Goal: Task Accomplishment & Management: Use online tool/utility

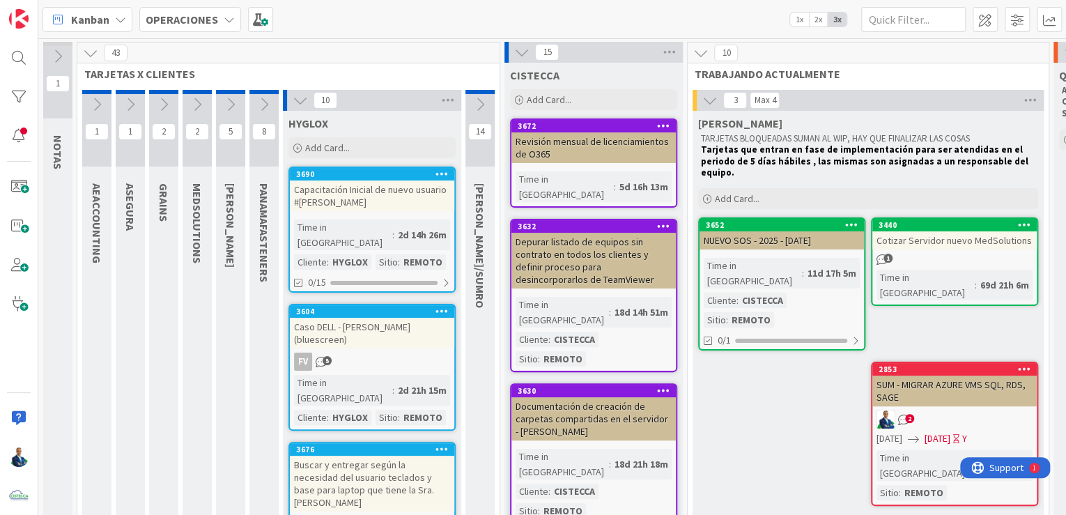
click at [172, 20] on b "OPERACIONES" at bounding box center [182, 20] width 72 height 14
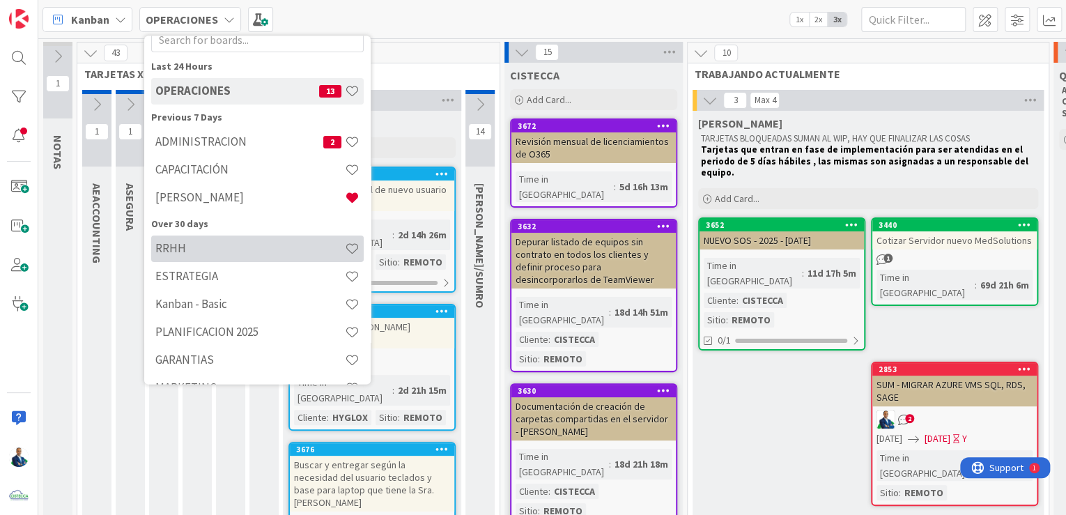
scroll to position [128, 0]
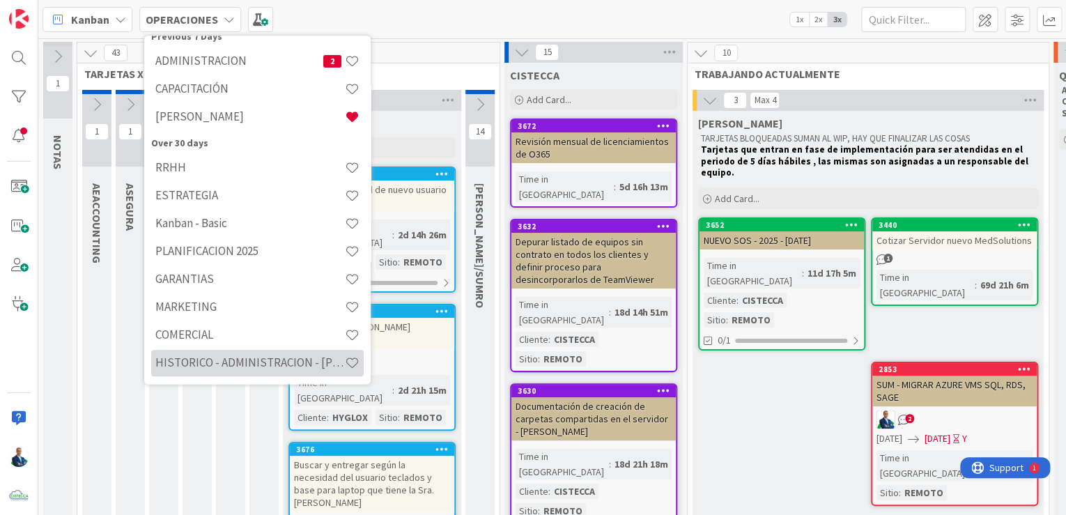
click at [224, 357] on h4 "HISTORICO - ADMINISTRACION - [PERSON_NAME]" at bounding box center [250, 363] width 190 height 14
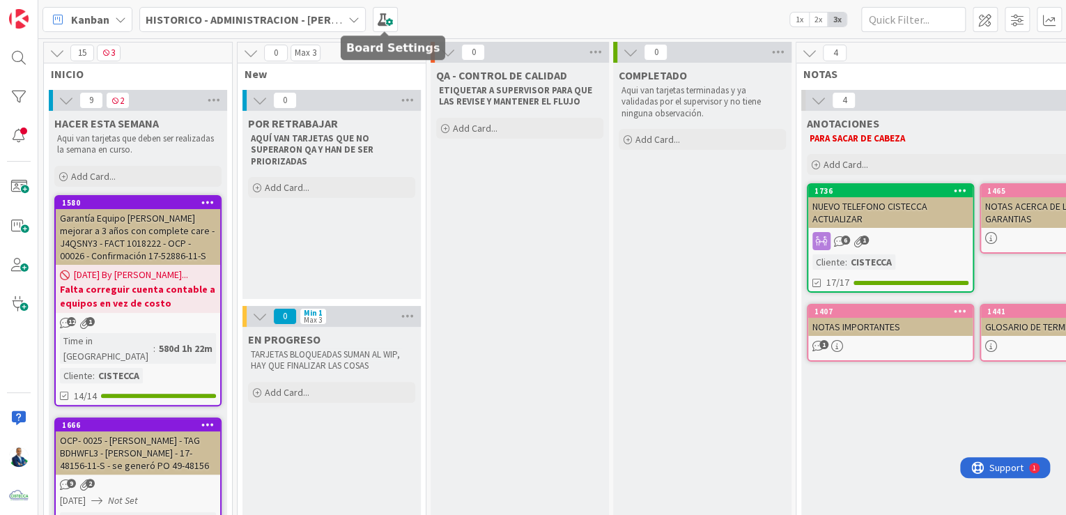
click at [401, 14] on div "Kanban HISTORICO - ADMINISTRACION - [PERSON_NAME] 1x 2x 3x" at bounding box center [552, 19] width 1028 height 38
click at [391, 15] on span at bounding box center [385, 19] width 25 height 25
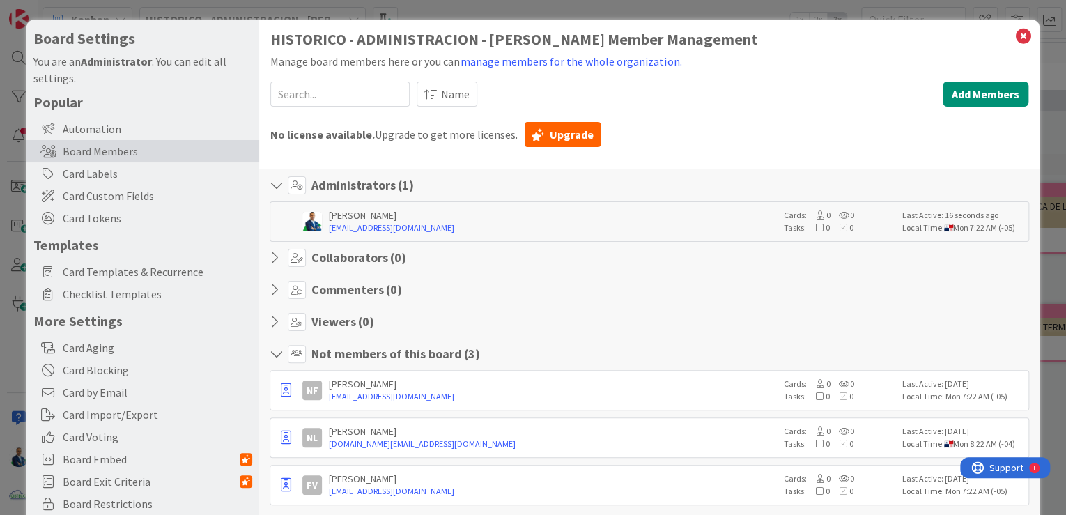
click at [1007, 41] on div "Board Settings You are an Administrator . You can edit all settings. Popular Au…" at bounding box center [532, 287] width 1013 height 535
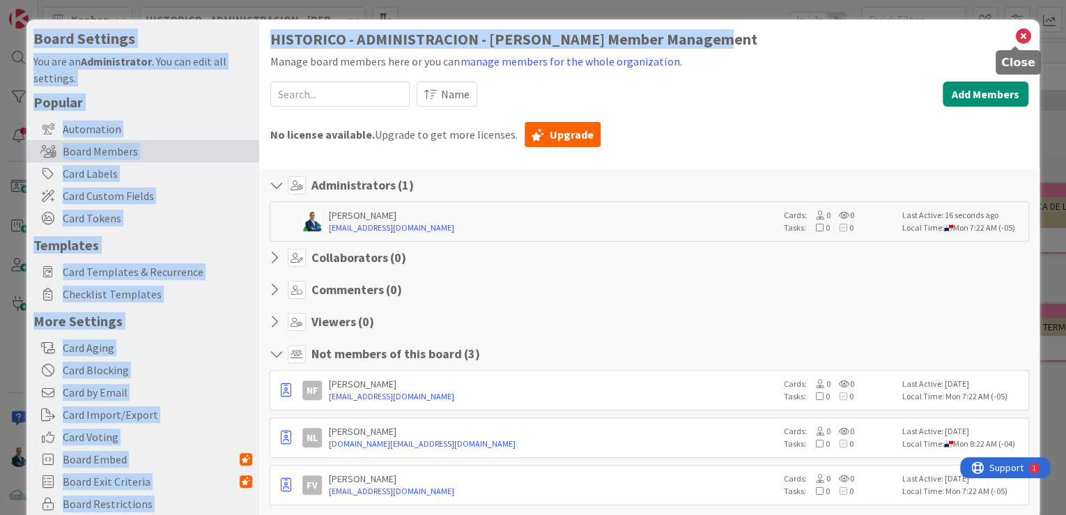
copy div "Board Settings You are an Administrator . You can edit all settings. Popular Au…"
click at [1024, 41] on div "HISTORICO - ADMINISTRACION - [PERSON_NAME] Member Management Manage board membe…" at bounding box center [649, 287] width 780 height 535
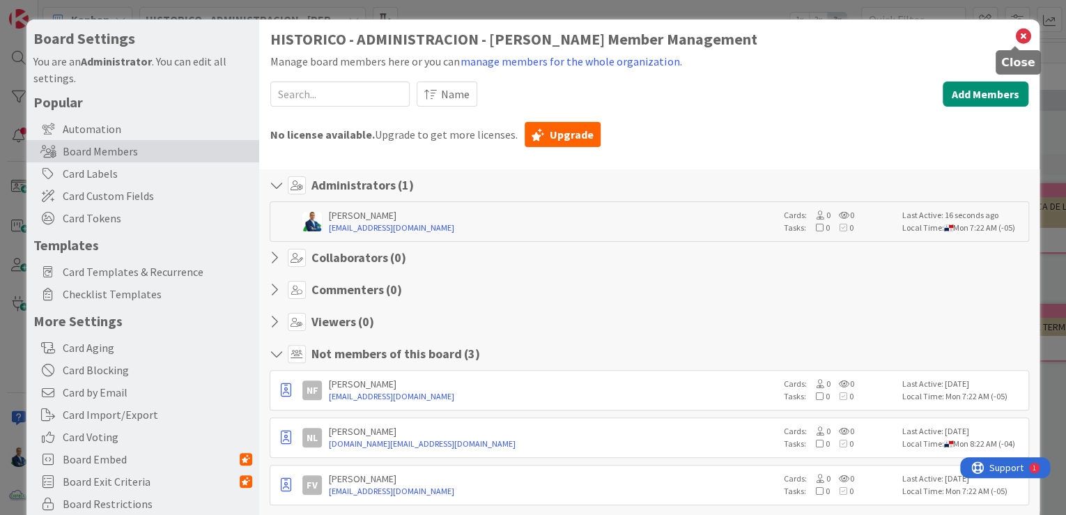
click at [1015, 38] on icon at bounding box center [1024, 36] width 18 height 20
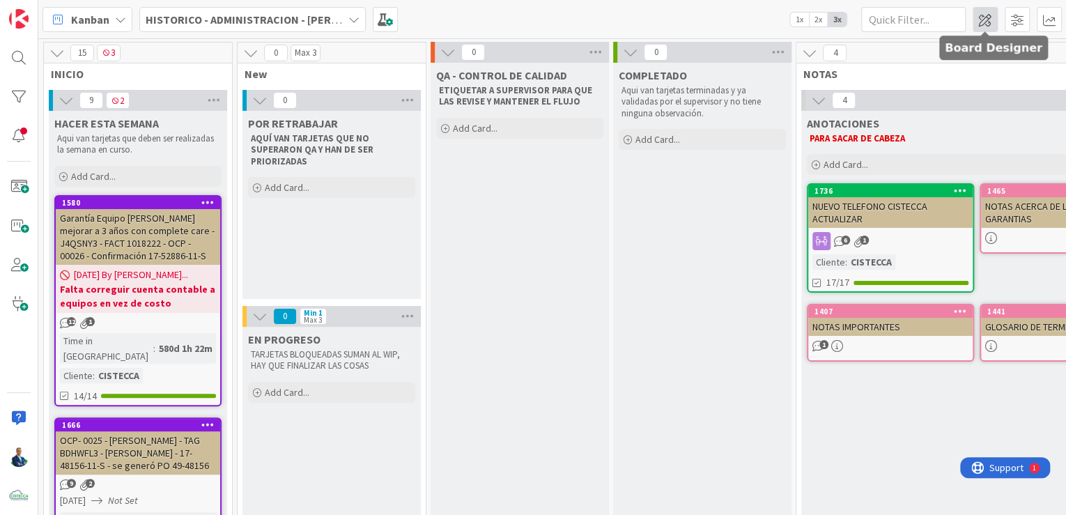
click at [984, 20] on span at bounding box center [985, 19] width 25 height 25
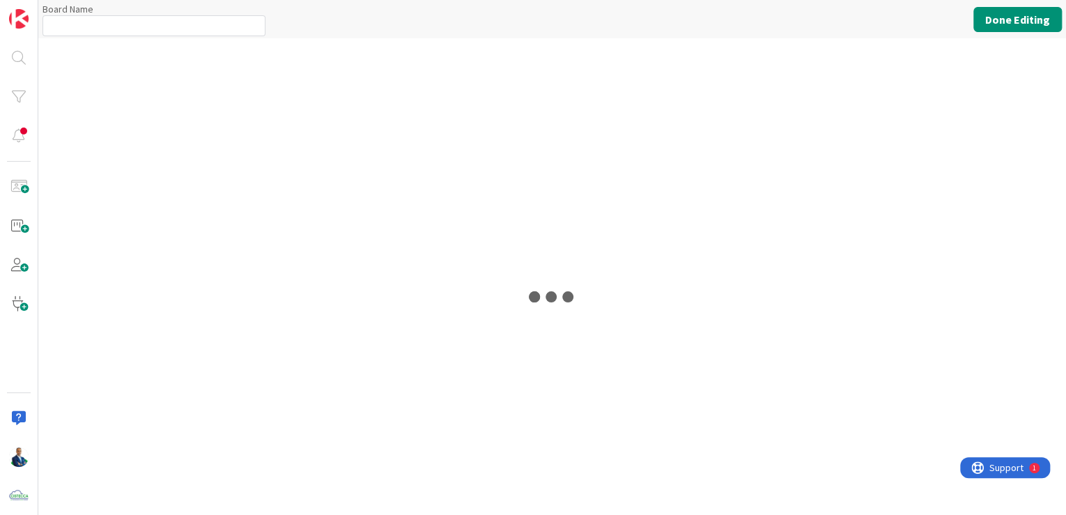
type input "HISTORICO - ADMINISTRACION - [PERSON_NAME]"
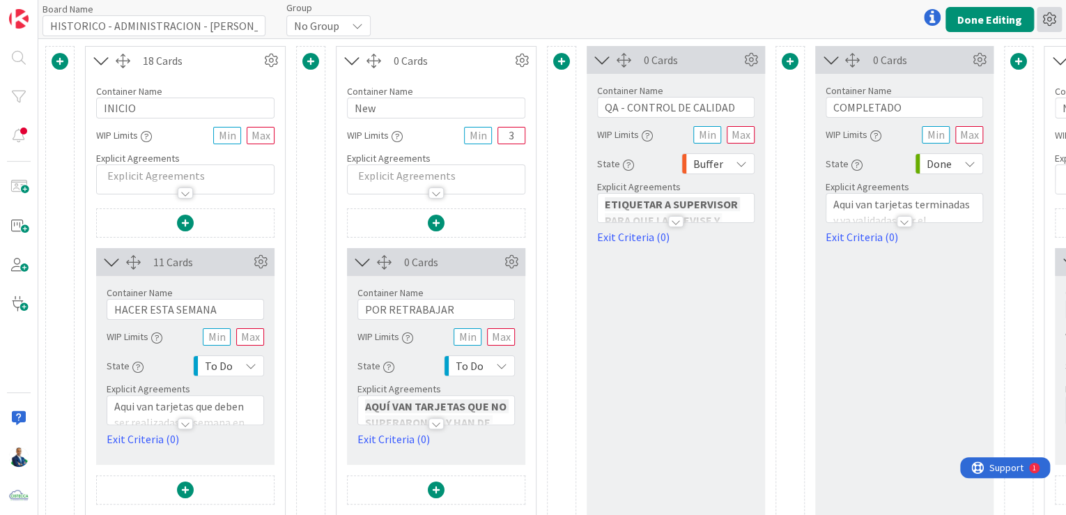
click at [1046, 22] on icon at bounding box center [1049, 19] width 25 height 25
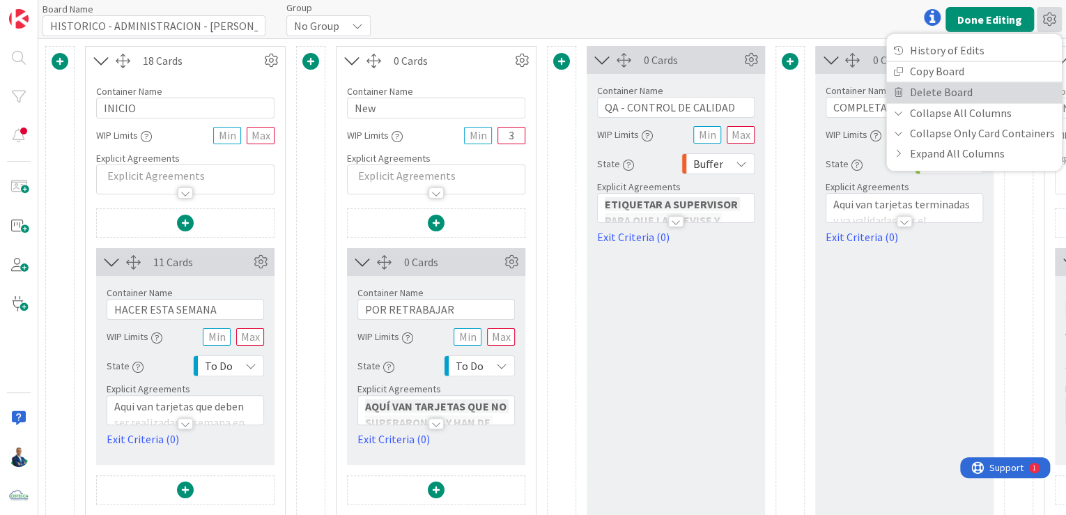
click at [954, 89] on link "Delete Board" at bounding box center [974, 92] width 176 height 20
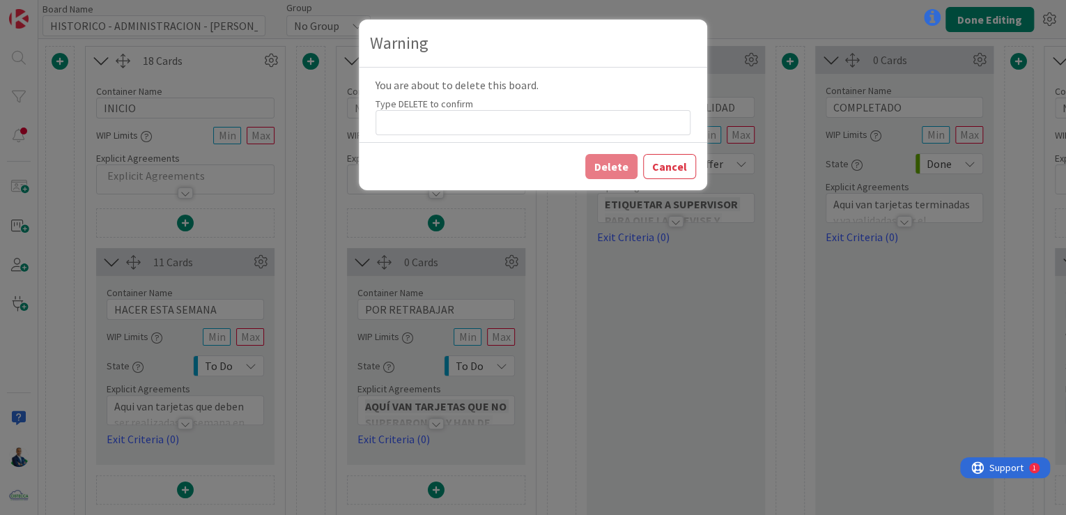
click at [487, 139] on div "You are about to delete this board. Type DELETE to confirm" at bounding box center [533, 105] width 348 height 75
click at [490, 123] on input at bounding box center [533, 122] width 315 height 25
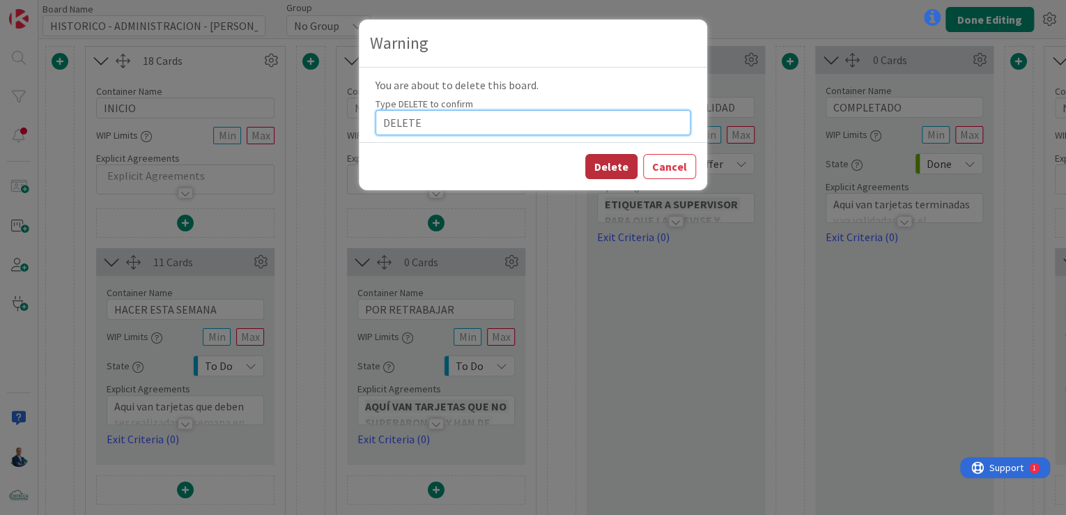
type input "DELETE"
click at [616, 173] on button "Delete" at bounding box center [611, 166] width 52 height 25
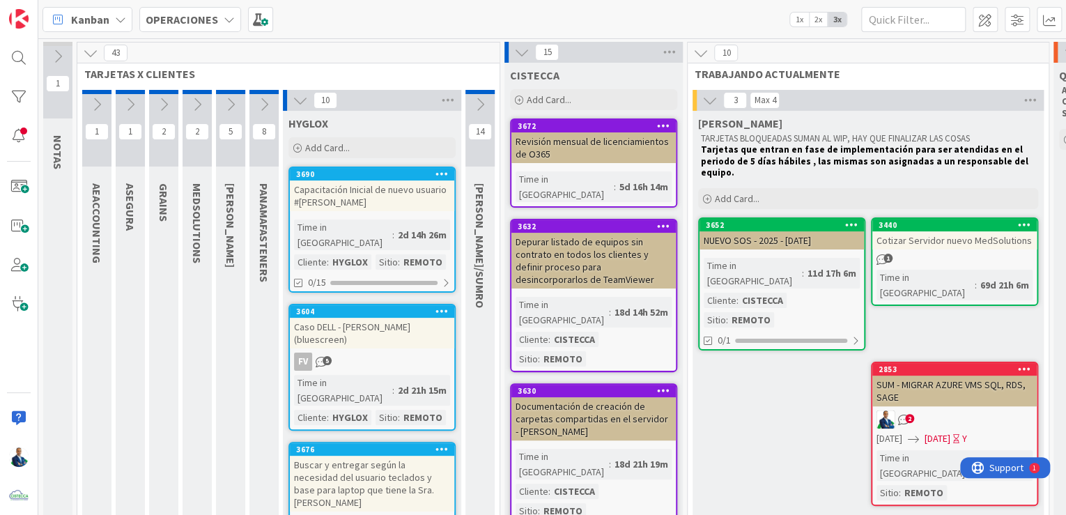
click at [180, 18] on b "OPERACIONES" at bounding box center [182, 20] width 72 height 14
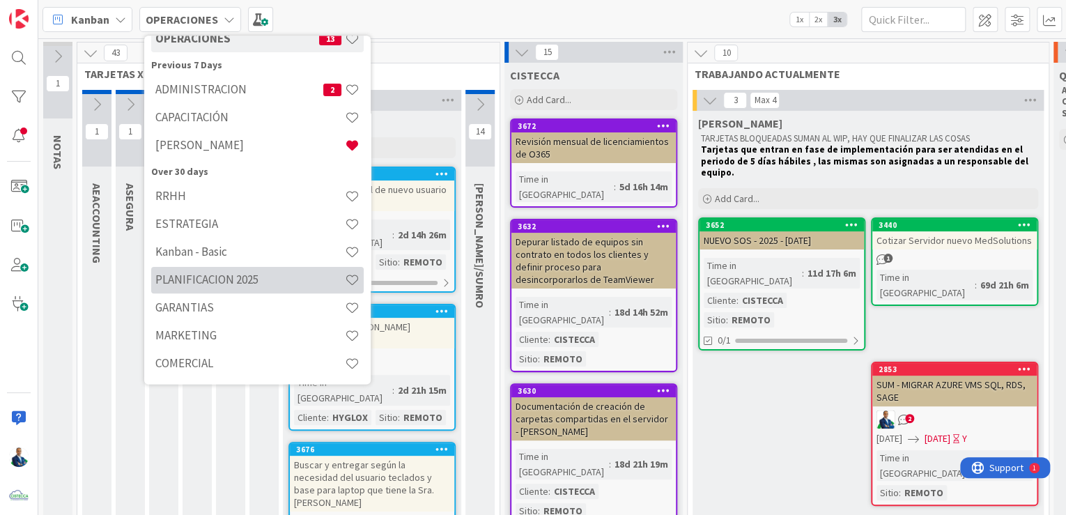
scroll to position [100, 0]
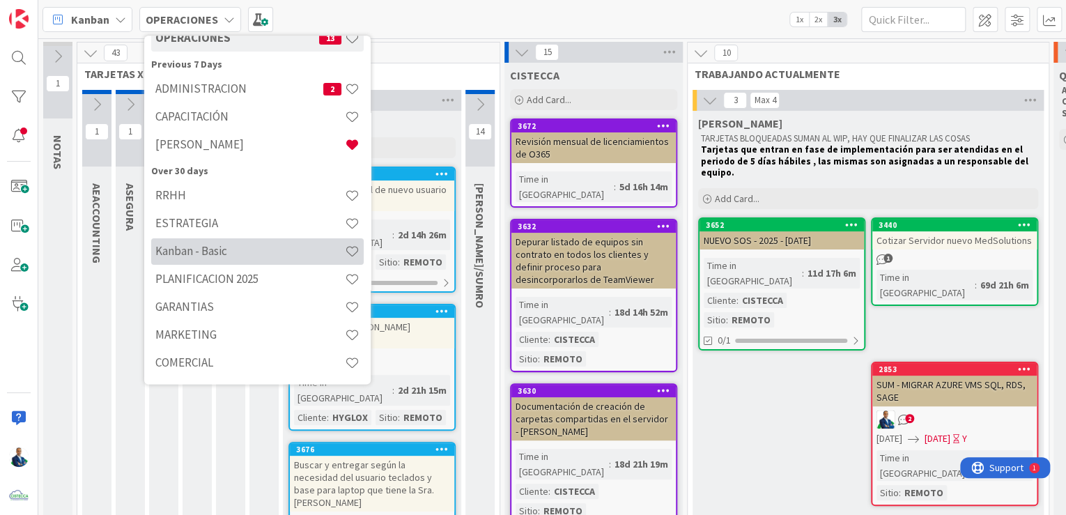
click at [247, 259] on div "Kanban - Basic" at bounding box center [257, 251] width 213 height 26
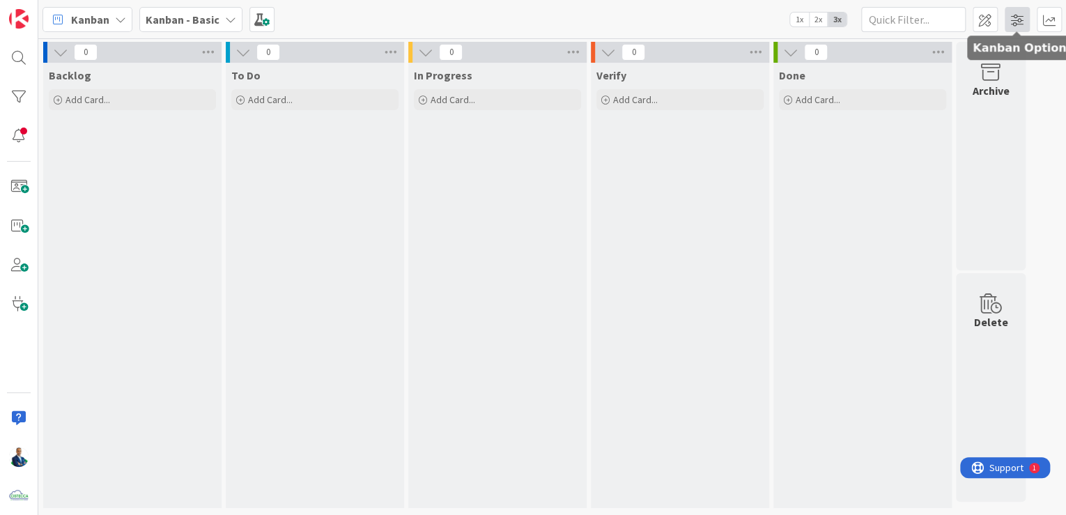
click at [1013, 22] on span at bounding box center [1017, 19] width 25 height 25
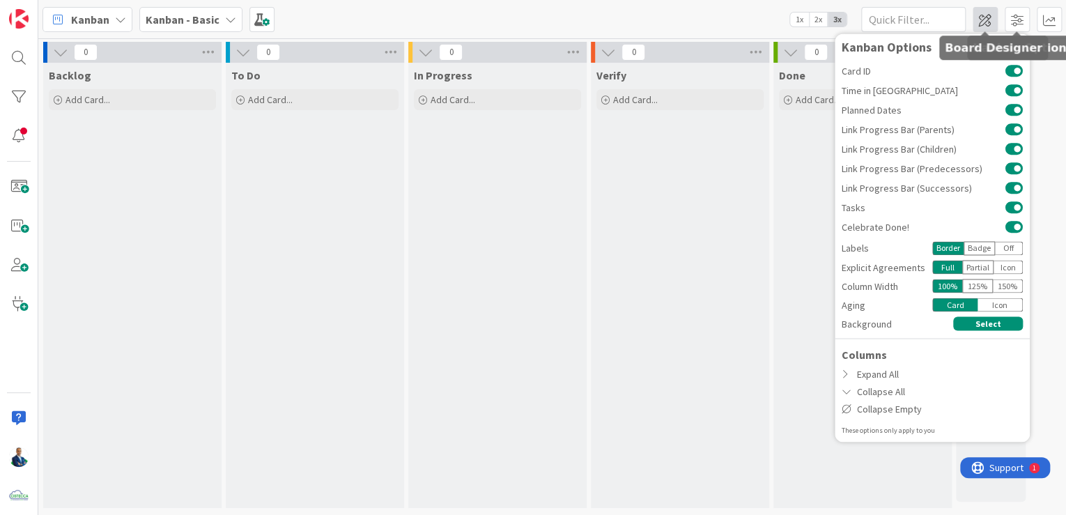
click at [981, 19] on span at bounding box center [985, 19] width 25 height 25
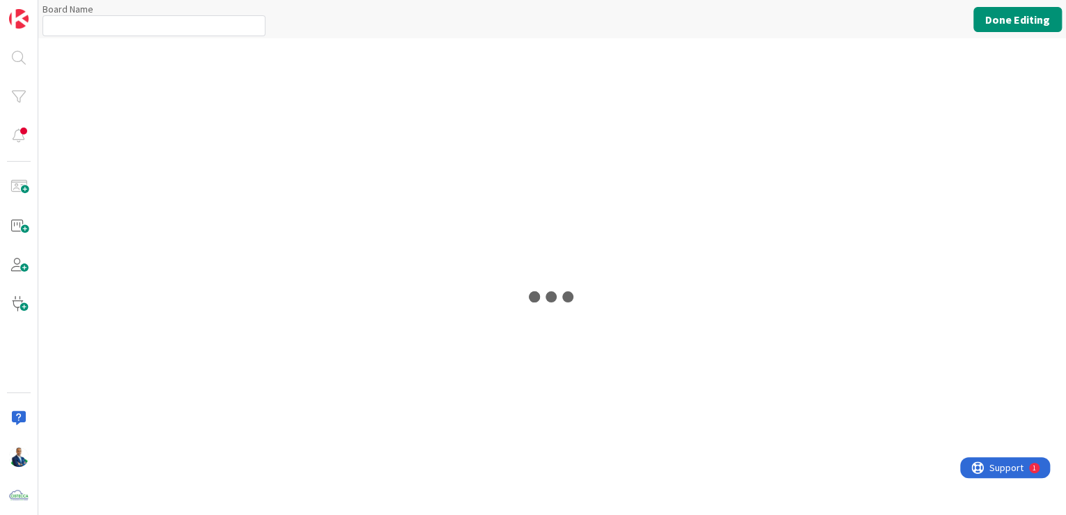
type input "Kanban - Basic"
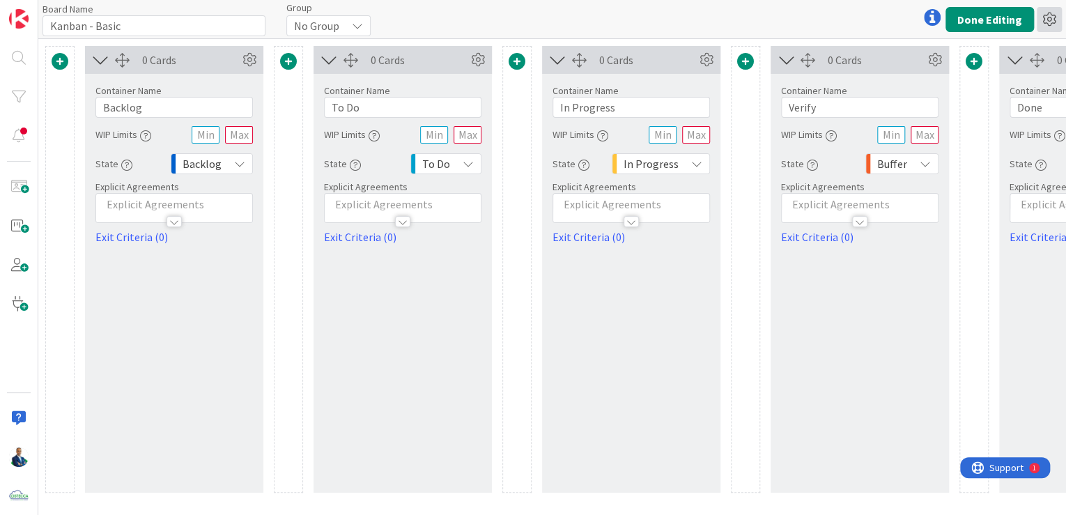
click at [1040, 20] on icon at bounding box center [1049, 19] width 25 height 25
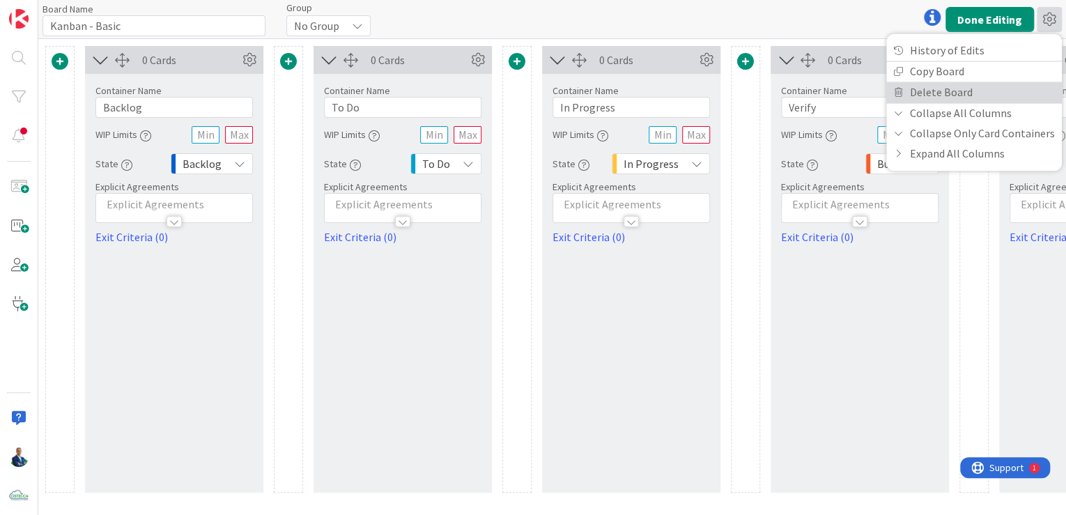
click at [958, 84] on link "Delete Board" at bounding box center [974, 92] width 176 height 20
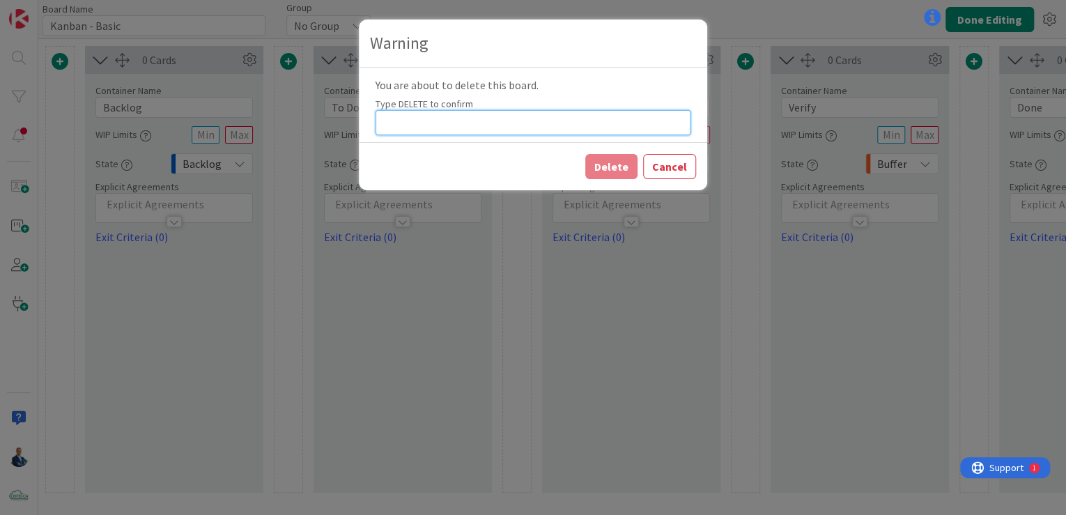
click at [607, 122] on input at bounding box center [533, 122] width 315 height 25
type input "DELETE"
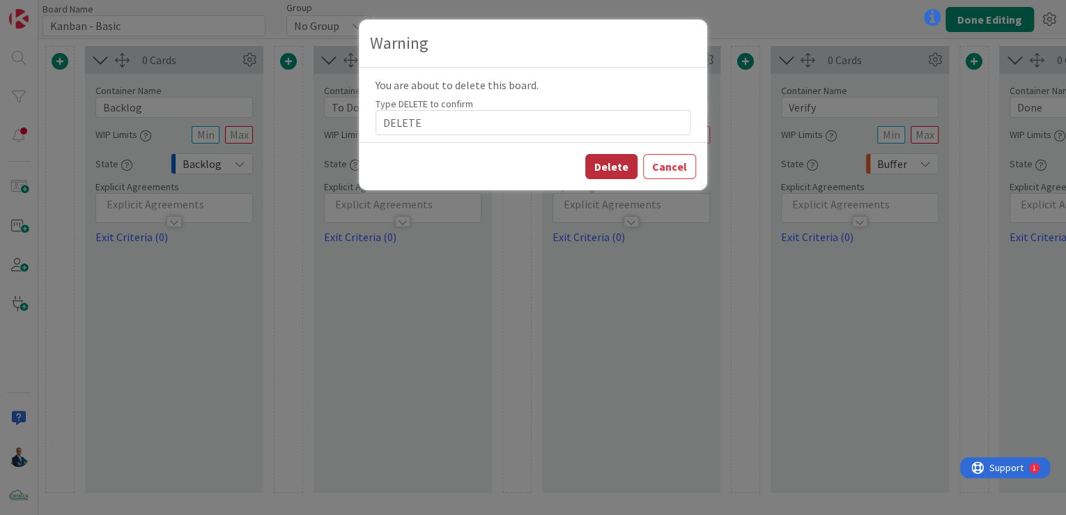
click at [611, 165] on button "Delete" at bounding box center [611, 166] width 52 height 25
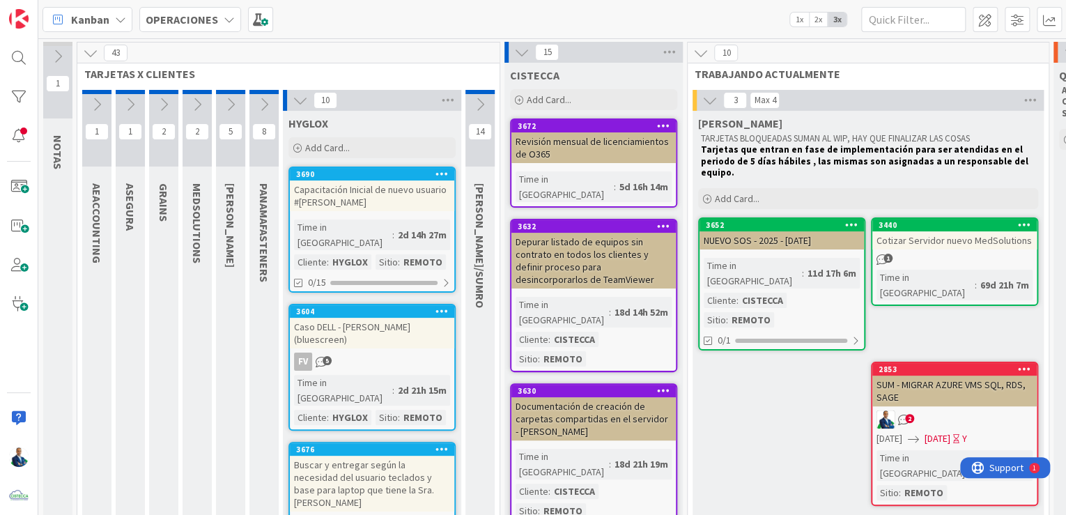
click at [203, 23] on b "OPERACIONES" at bounding box center [182, 20] width 72 height 14
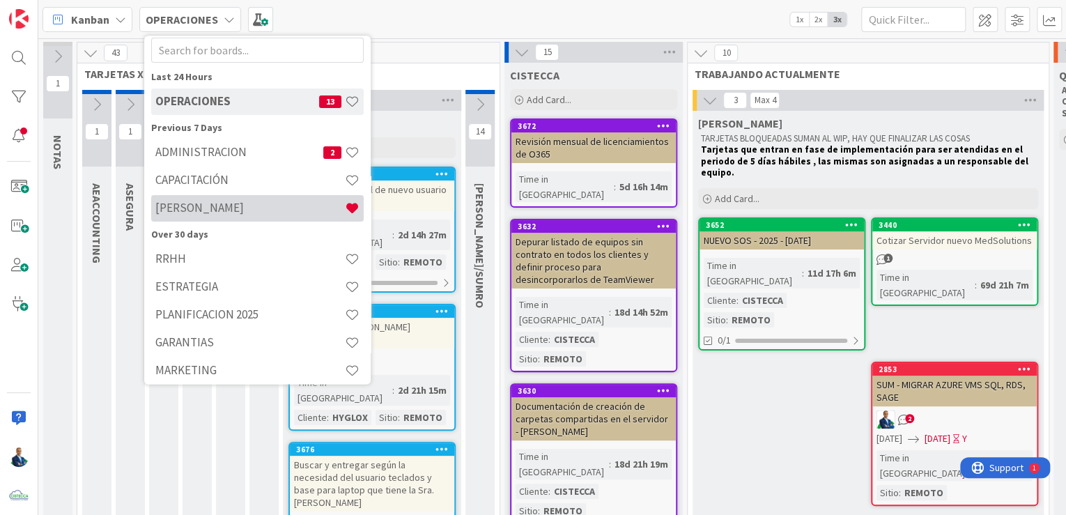
scroll to position [72, 0]
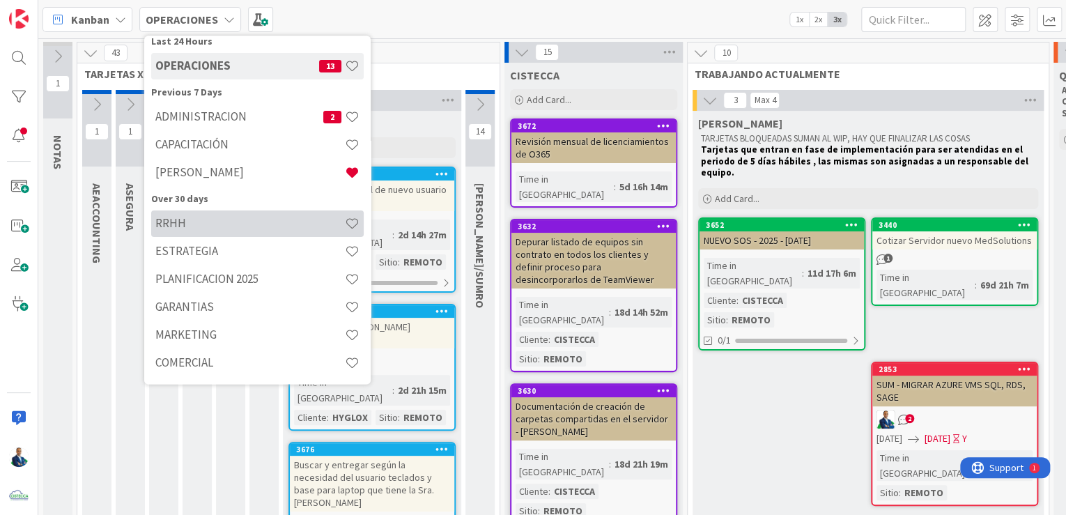
click at [248, 232] on div "RRHH" at bounding box center [257, 223] width 213 height 26
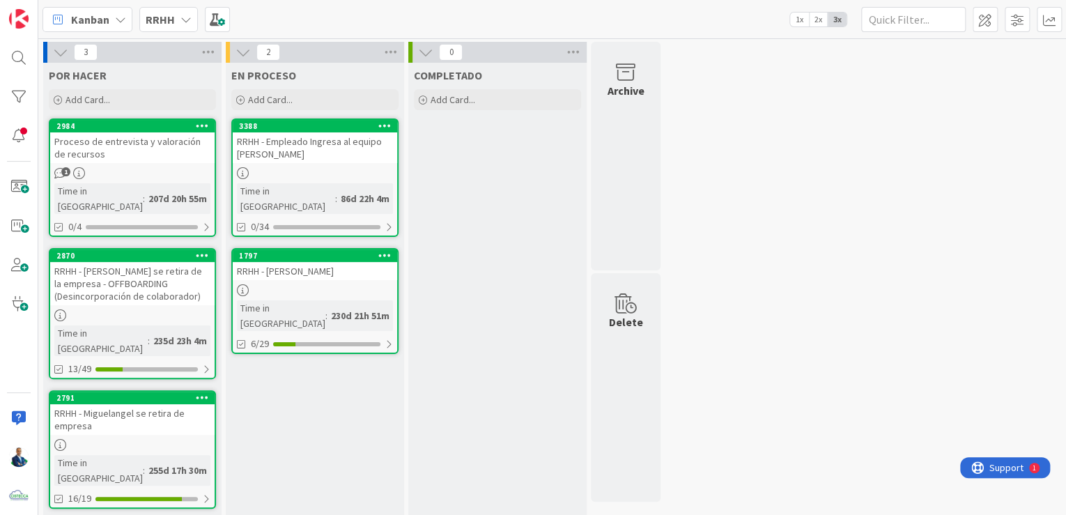
click at [344, 139] on div "RRHH - Empleado Ingresa al equipo [PERSON_NAME]" at bounding box center [315, 147] width 164 height 31
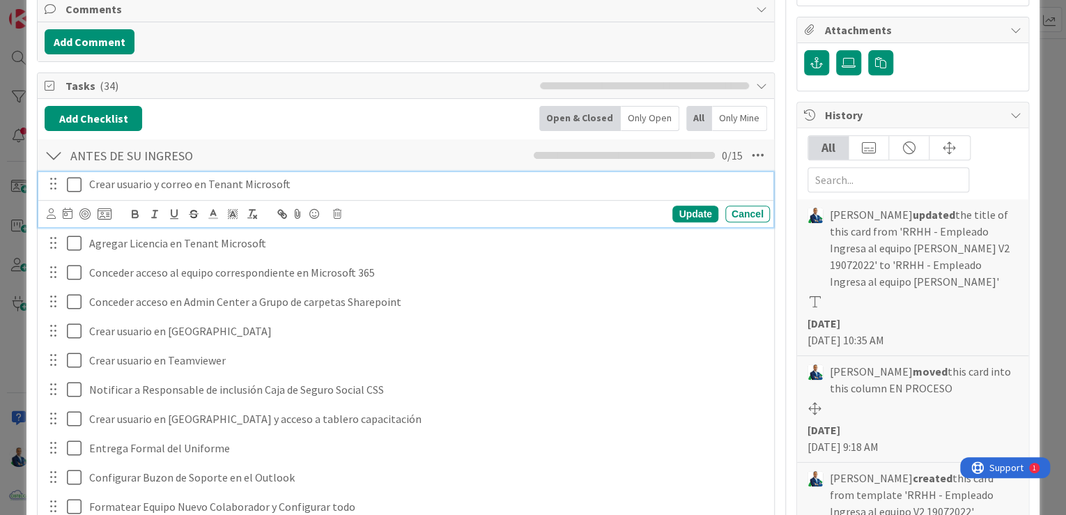
click at [80, 186] on icon at bounding box center [74, 184] width 15 height 17
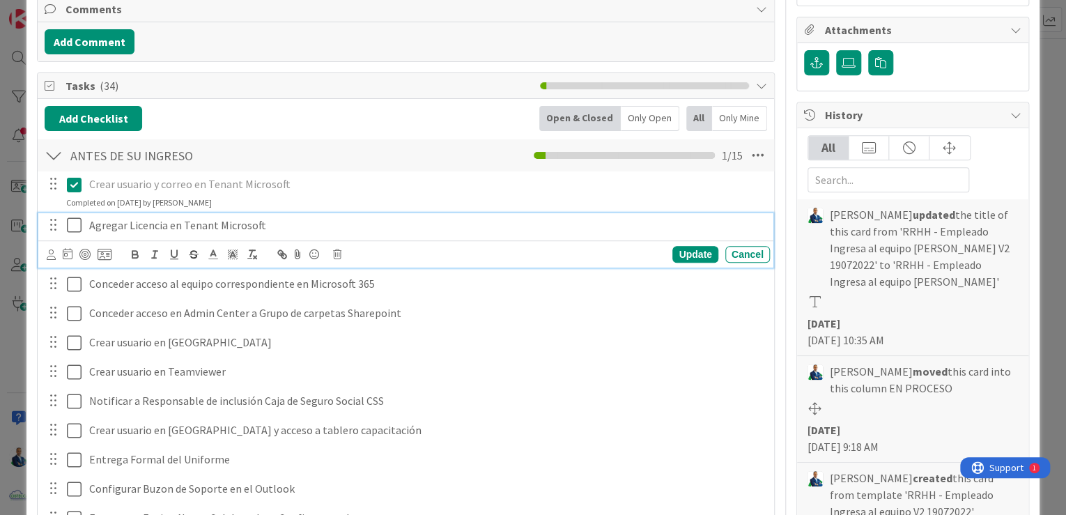
click at [78, 223] on icon at bounding box center [74, 225] width 15 height 17
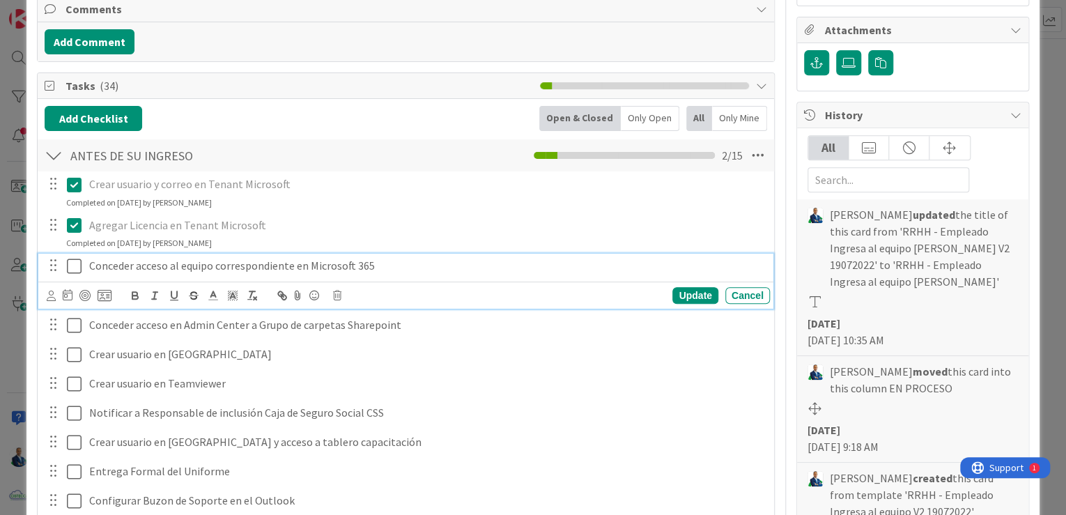
click at [73, 258] on icon at bounding box center [74, 266] width 15 height 17
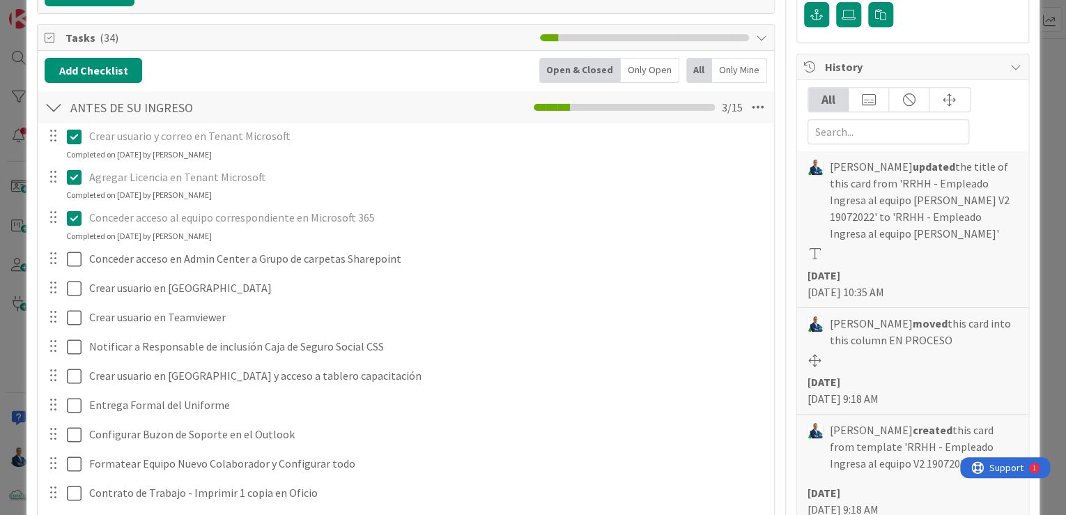
scroll to position [334, 0]
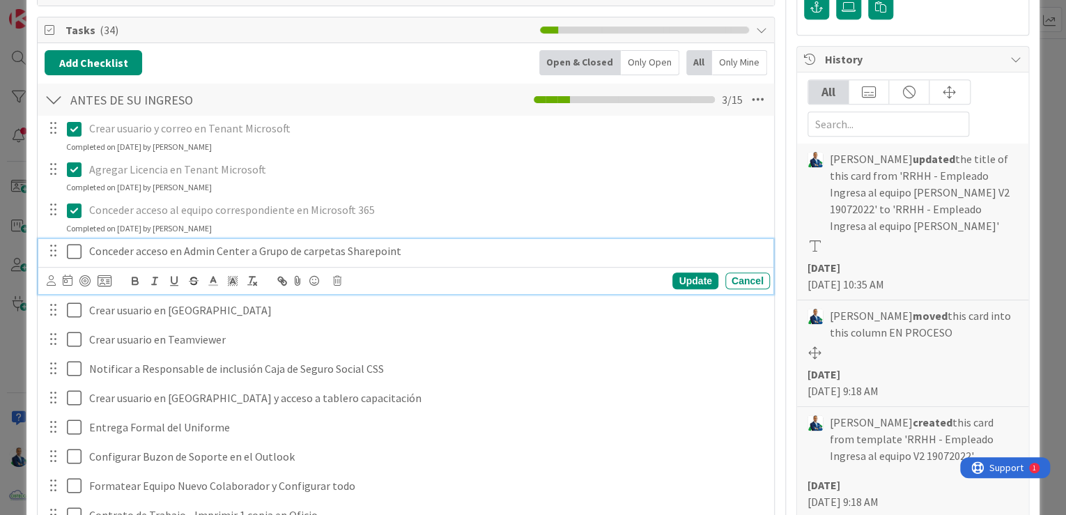
click at [73, 258] on button at bounding box center [75, 251] width 17 height 22
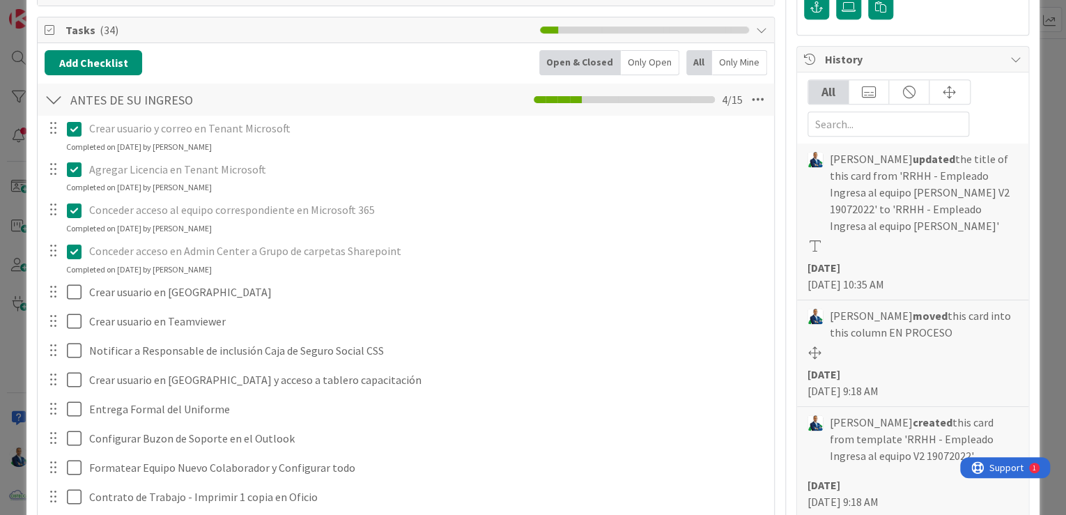
type textarea "x"
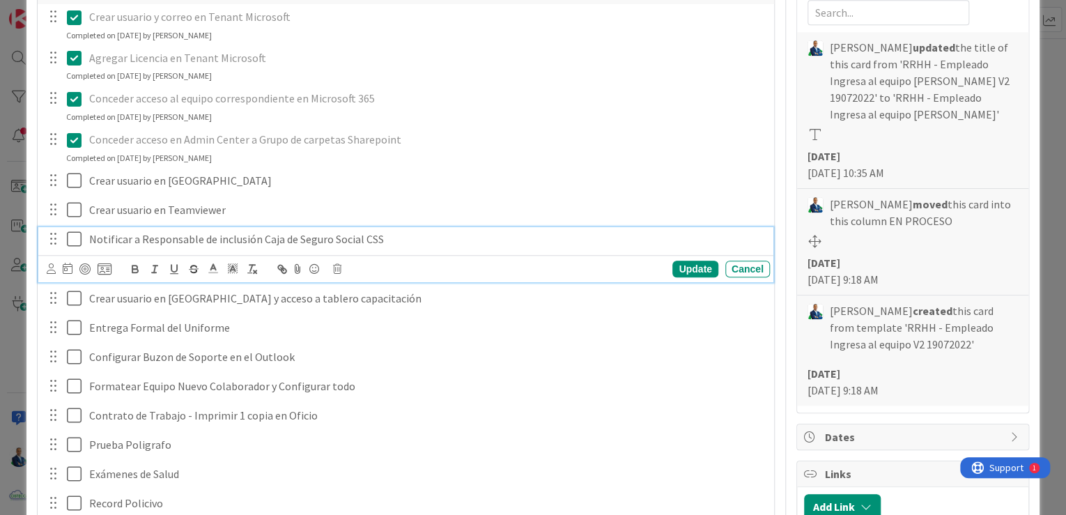
click at [89, 237] on p "Notificar a Responsable de inclusión Caja de Seguro Social CSS" at bounding box center [426, 239] width 675 height 16
drag, startPoint x: 151, startPoint y: 231, endPoint x: 64, endPoint y: 231, distance: 86.4
click at [64, 231] on div "NO APLICA - Notificar a Responsable de inclusión Caja de Seguro Social CSS" at bounding box center [407, 239] width 726 height 24
click at [108, 241] on p "NO APLICA - Notificar a Responsable de inclusión Caja de Seguro Social CSS" at bounding box center [426, 239] width 675 height 16
drag, startPoint x: 145, startPoint y: 238, endPoint x: 61, endPoint y: 231, distance: 84.0
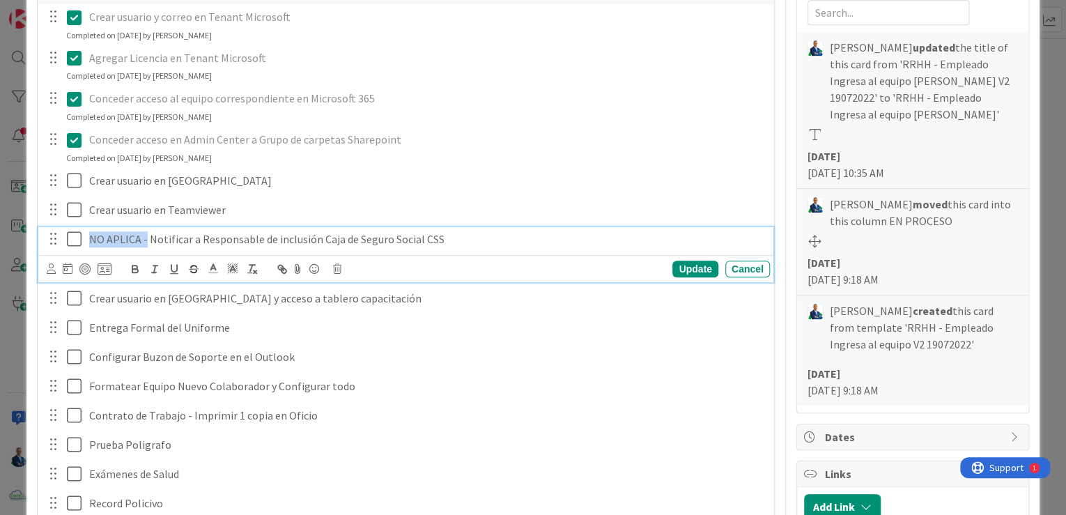
click at [61, 231] on div "NO APLICA - Notificar a Responsable de inclusión Caja de Seguro Social CSS" at bounding box center [407, 239] width 726 height 24
copy p "NO APLICA -"
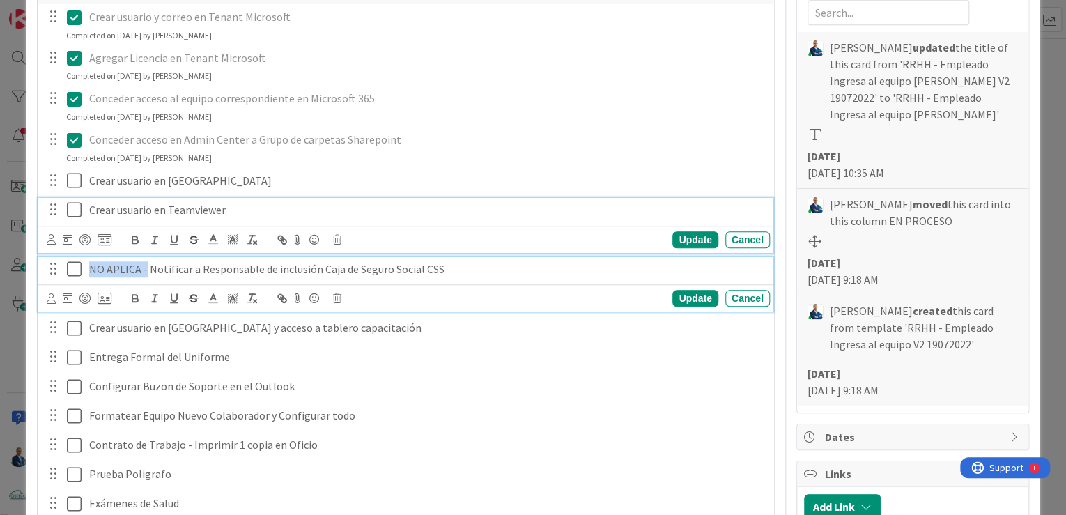
scroll to position [475, 0]
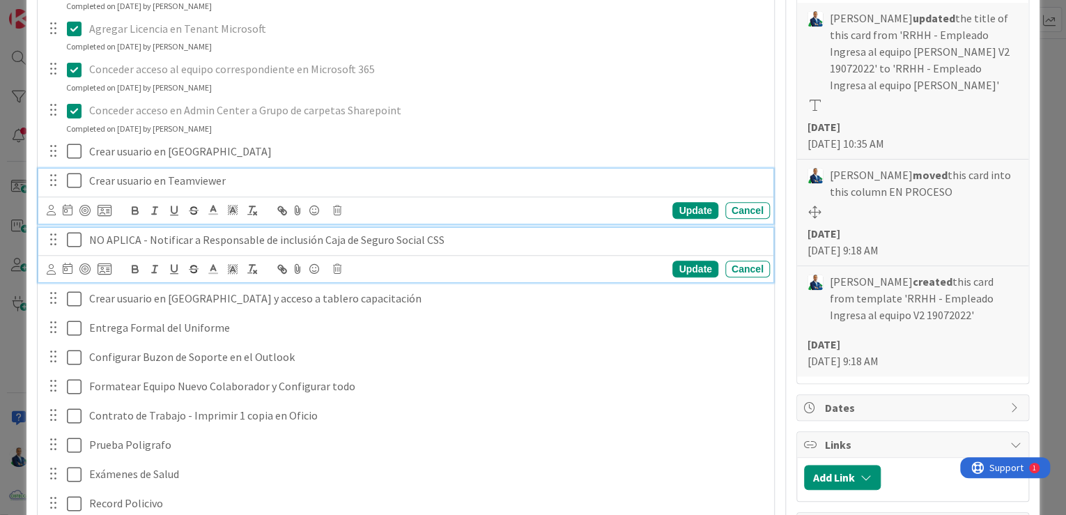
click at [88, 209] on div "Crear usuario en Teamviewer Update Cancel" at bounding box center [405, 196] width 735 height 55
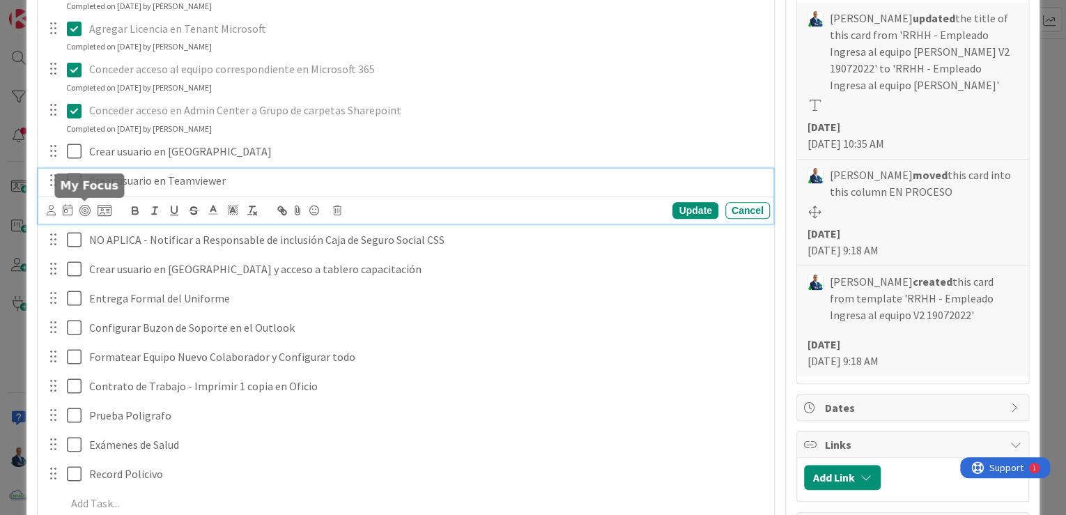
type textarea "x"
paste div
copy p "NO APLICA -"
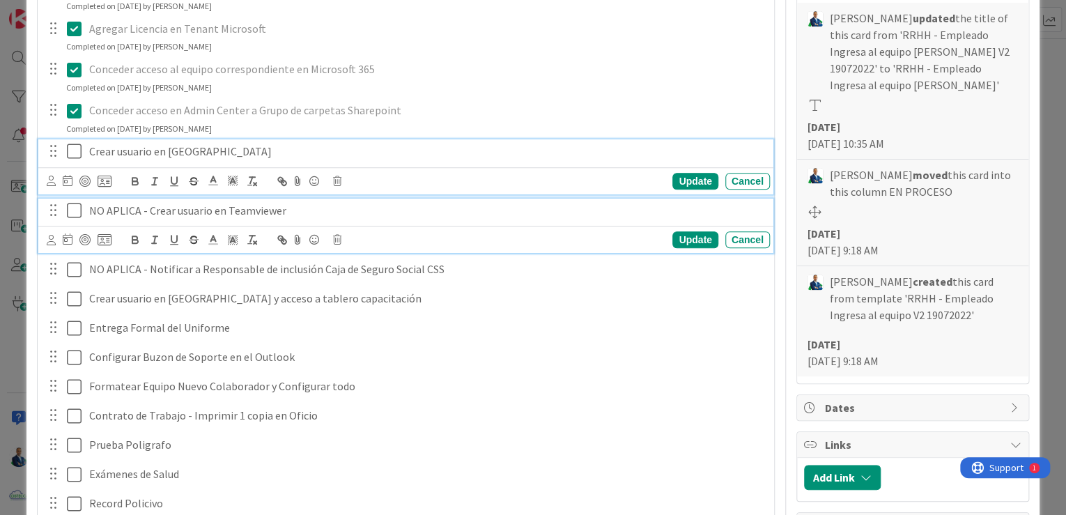
scroll to position [504, 0]
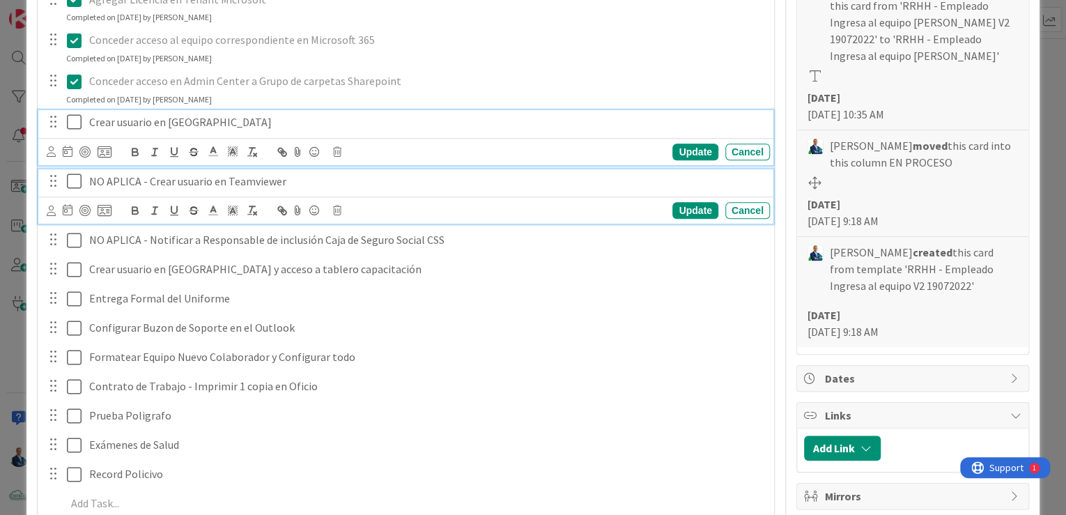
click at [86, 149] on div "Crear usuario en Pulseway Update Cancel" at bounding box center [405, 137] width 735 height 55
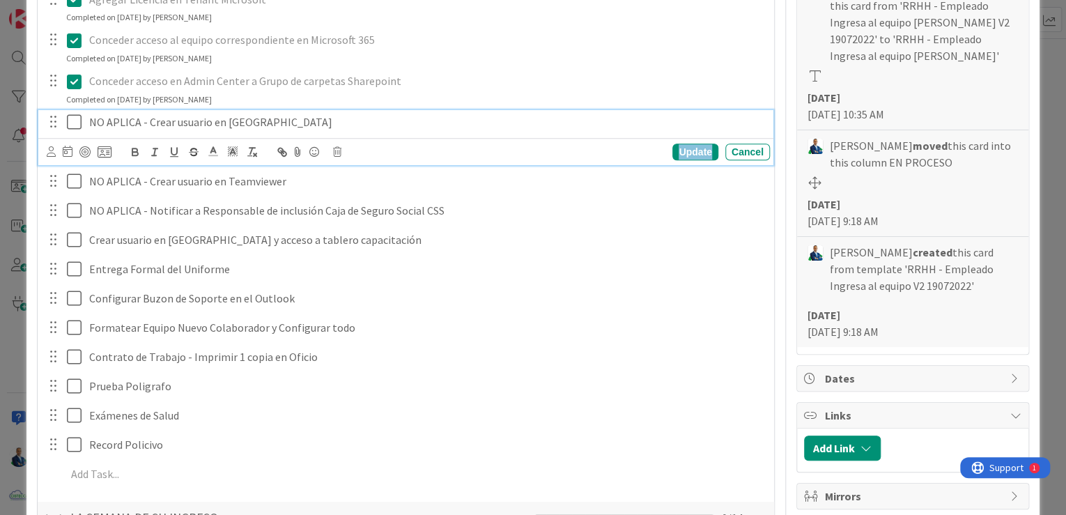
click at [688, 153] on div "Update" at bounding box center [694, 152] width 45 height 17
click at [75, 123] on icon at bounding box center [74, 122] width 15 height 17
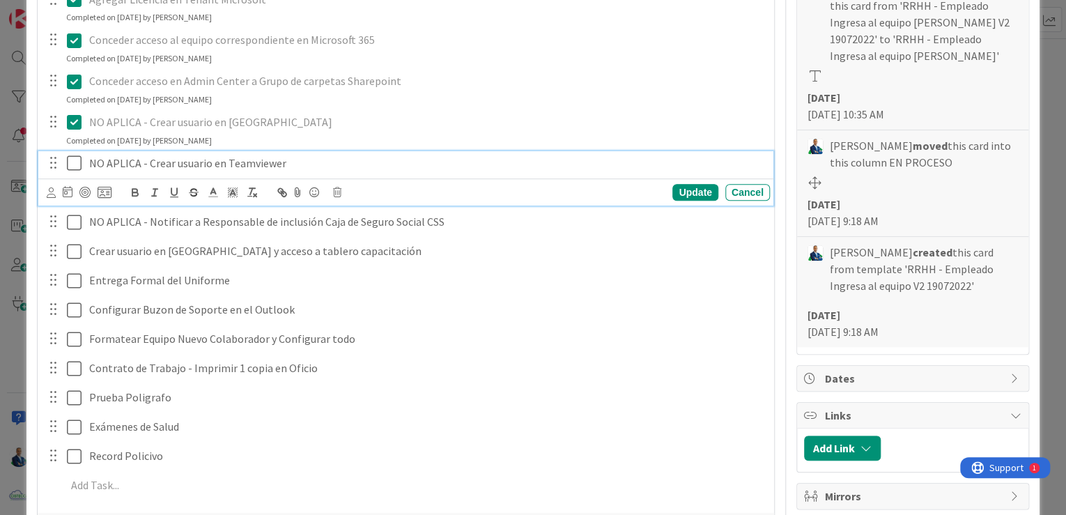
click at [77, 157] on icon at bounding box center [74, 163] width 15 height 17
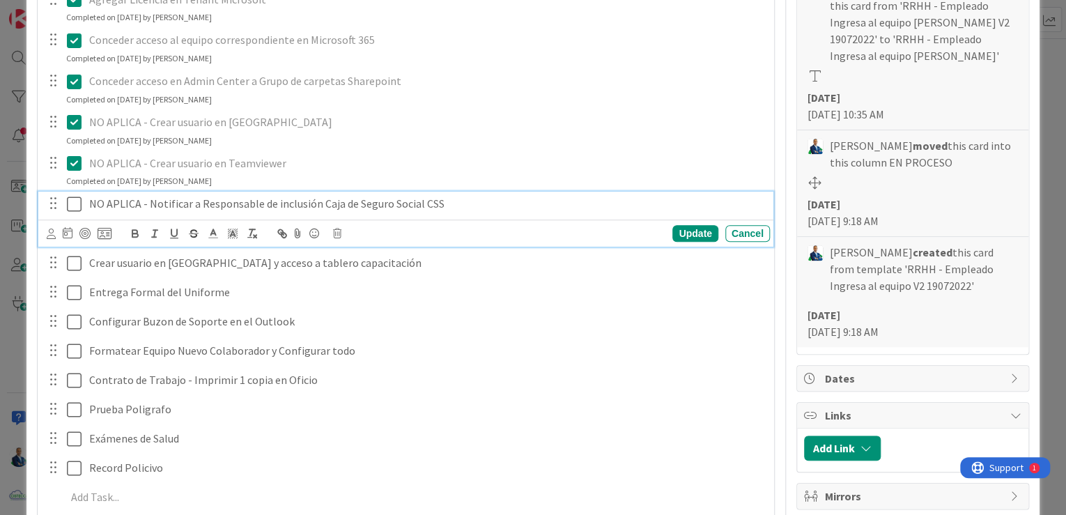
click at [76, 203] on icon at bounding box center [74, 204] width 15 height 17
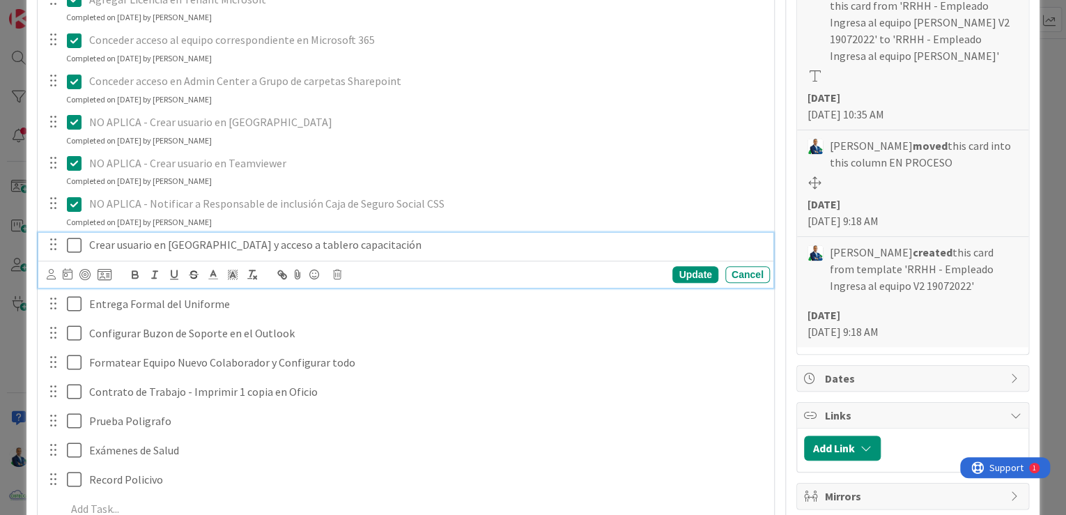
click at [79, 242] on icon at bounding box center [74, 245] width 15 height 17
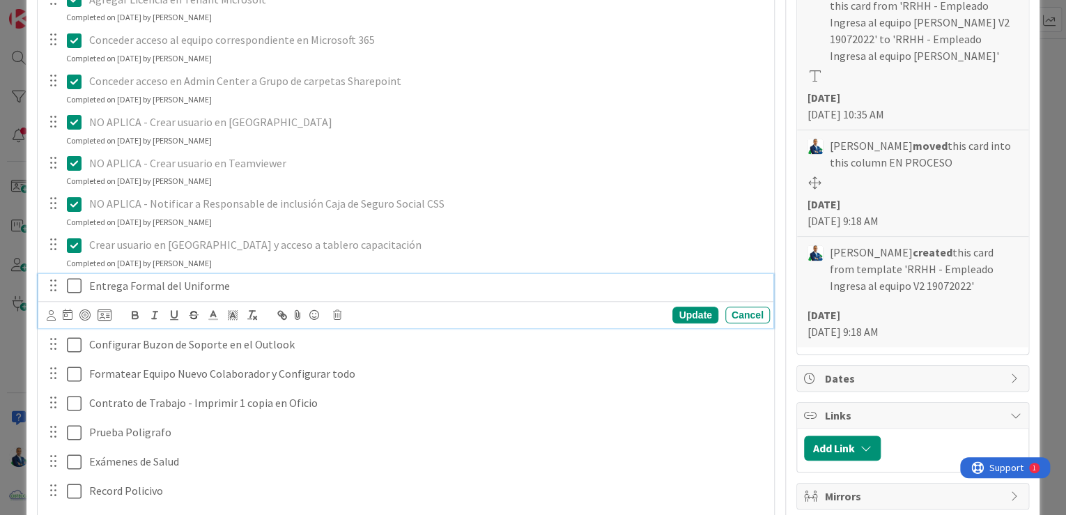
click at [86, 282] on div "Entrega Formal del Uniforme" at bounding box center [427, 286] width 686 height 24
click at [682, 307] on div "Update" at bounding box center [694, 315] width 45 height 17
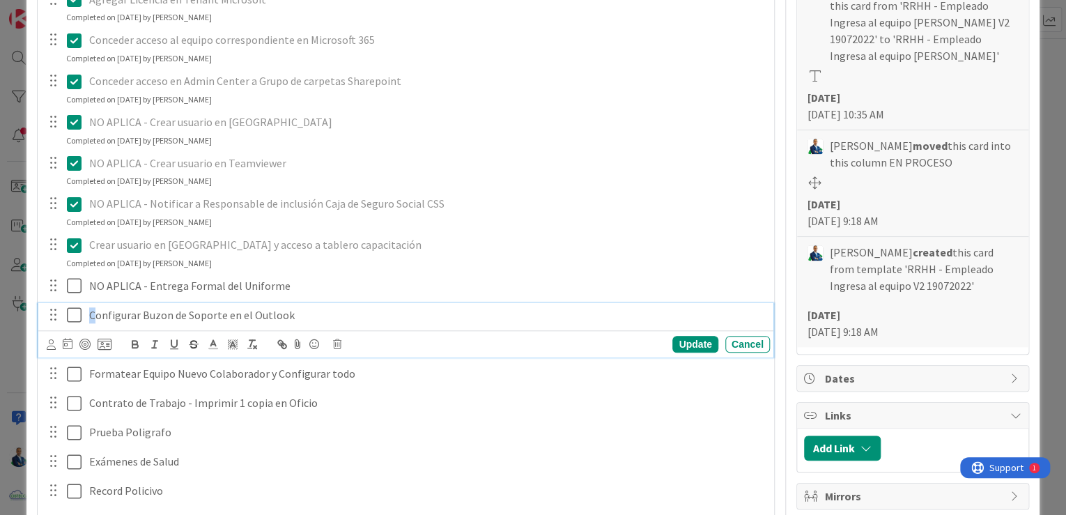
click at [92, 315] on p "Configurar Buzon de Soporte en el Outlook" at bounding box center [426, 315] width 675 height 16
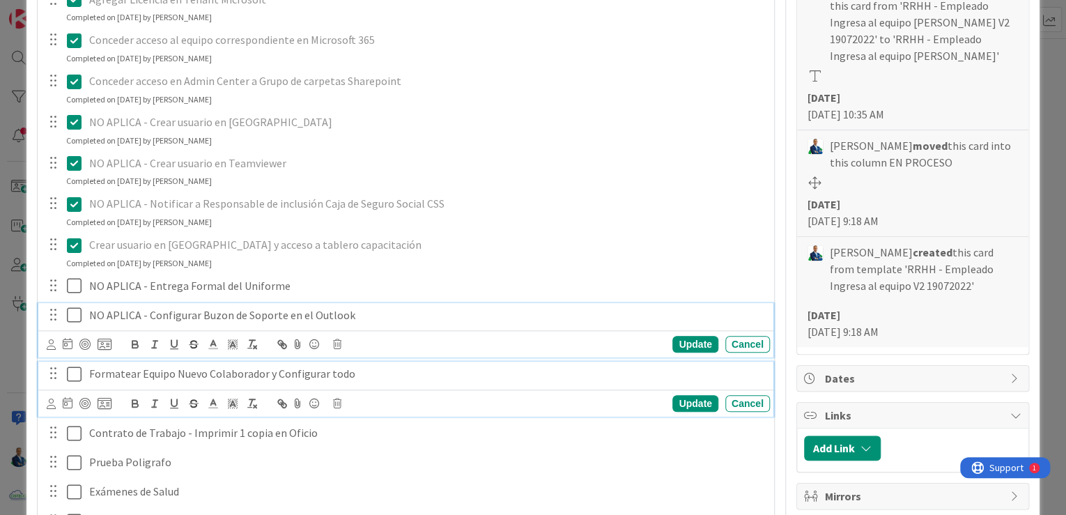
click at [91, 373] on p "Formatear Equipo Nuevo Colaborador y Configurar todo" at bounding box center [426, 374] width 675 height 16
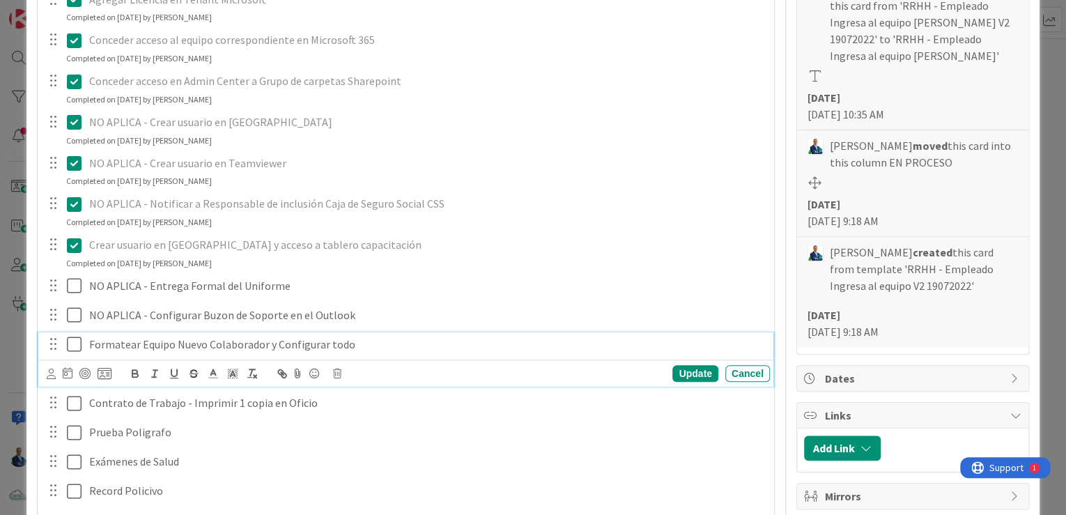
scroll to position [475, 0]
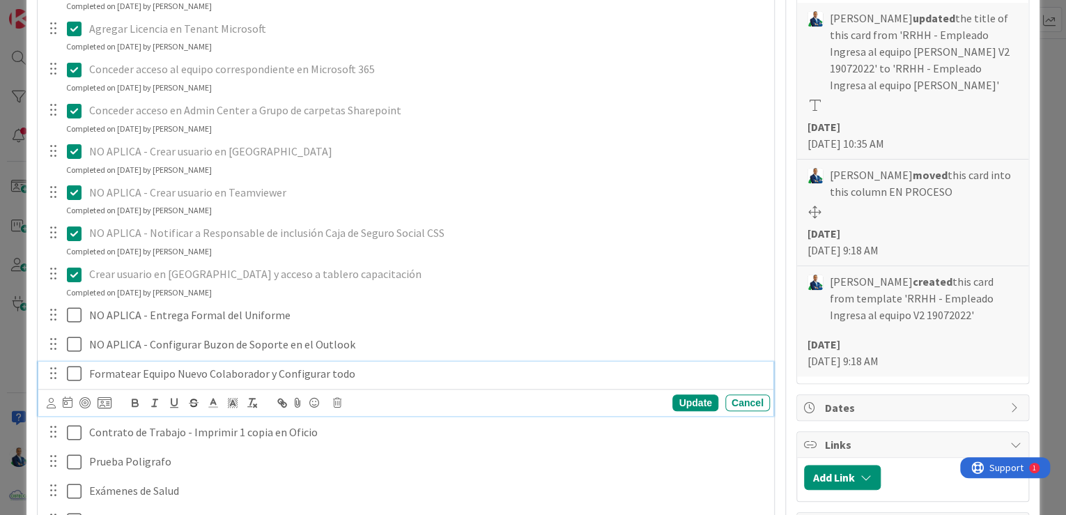
click at [75, 366] on icon at bounding box center [74, 373] width 15 height 17
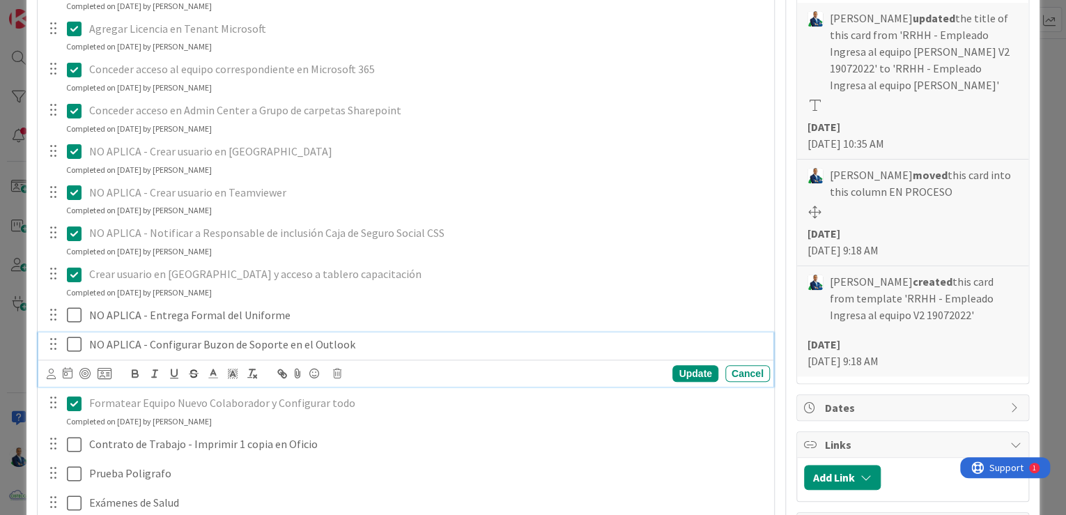
click at [77, 345] on icon at bounding box center [74, 344] width 15 height 17
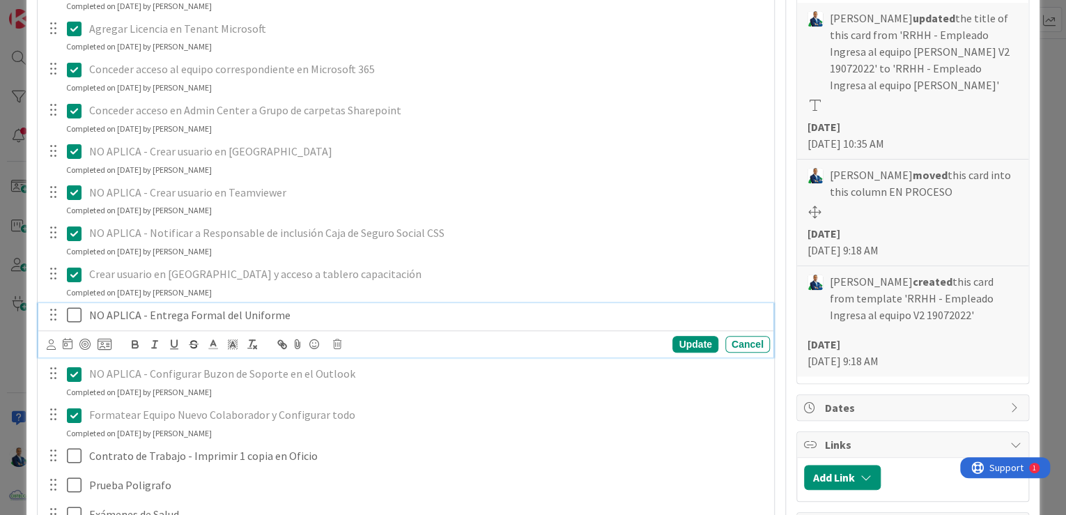
click at [75, 316] on icon at bounding box center [74, 315] width 15 height 17
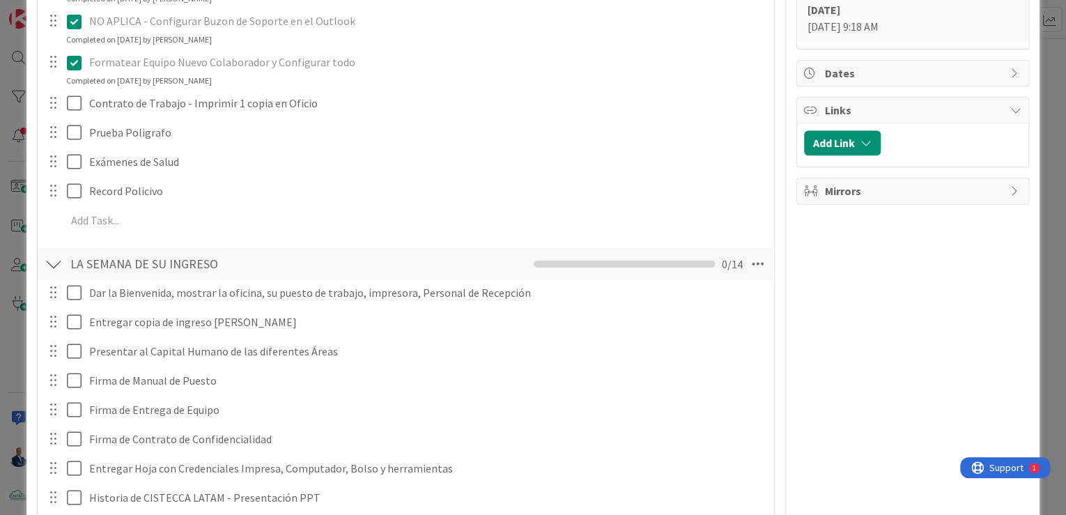
scroll to position [921, 0]
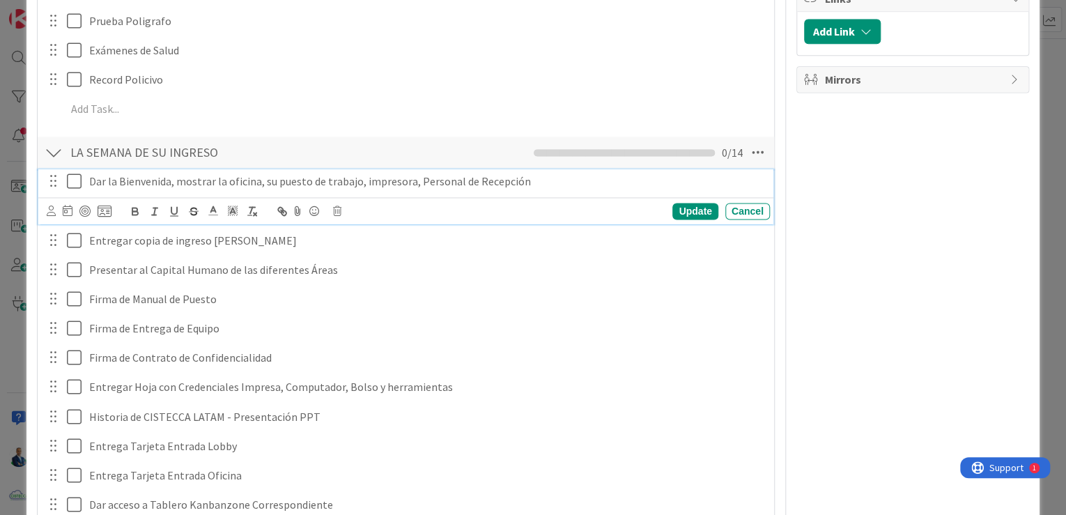
click at [78, 190] on button at bounding box center [75, 182] width 17 height 22
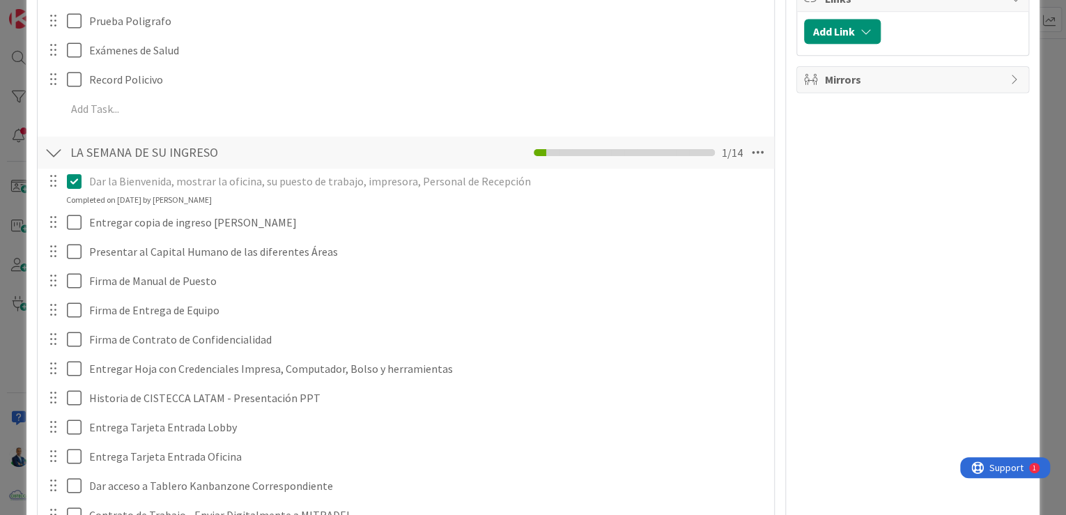
type textarea "x"
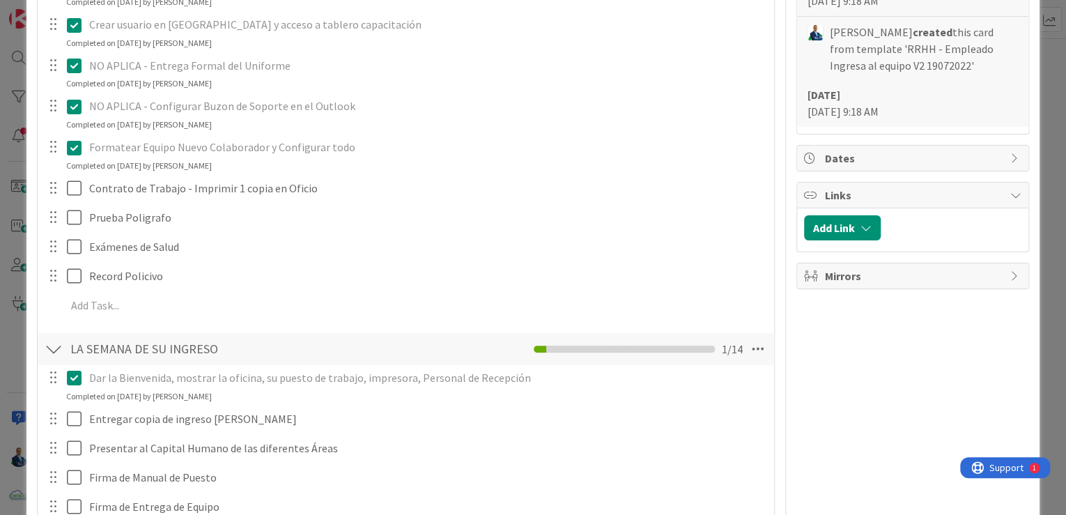
scroll to position [948, 0]
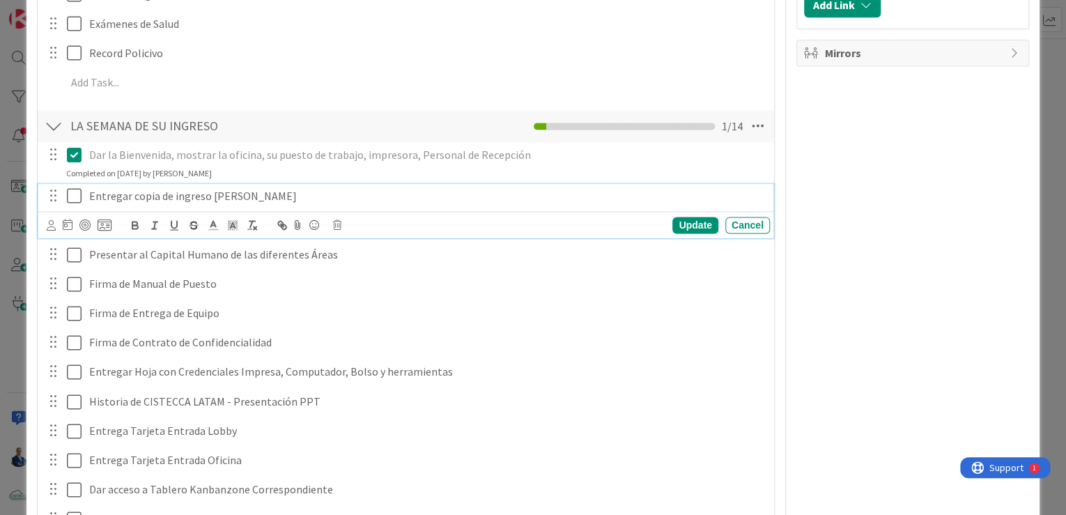
click at [89, 193] on p "Entregar copia de ingreso [PERSON_NAME]" at bounding box center [426, 196] width 675 height 16
paste div
click at [139, 192] on p "NO APLICA - Entregar copia de ingreso [PERSON_NAME]" at bounding box center [426, 196] width 675 height 16
drag, startPoint x: 239, startPoint y: 190, endPoint x: -3, endPoint y: 190, distance: 241.8
click at [0, 190] on html "Kanban RRHH 1x 2x 3x 3 POR HACER Add Card... 2984 Proceso de entrevista y valor…" at bounding box center [533, 257] width 1066 height 515
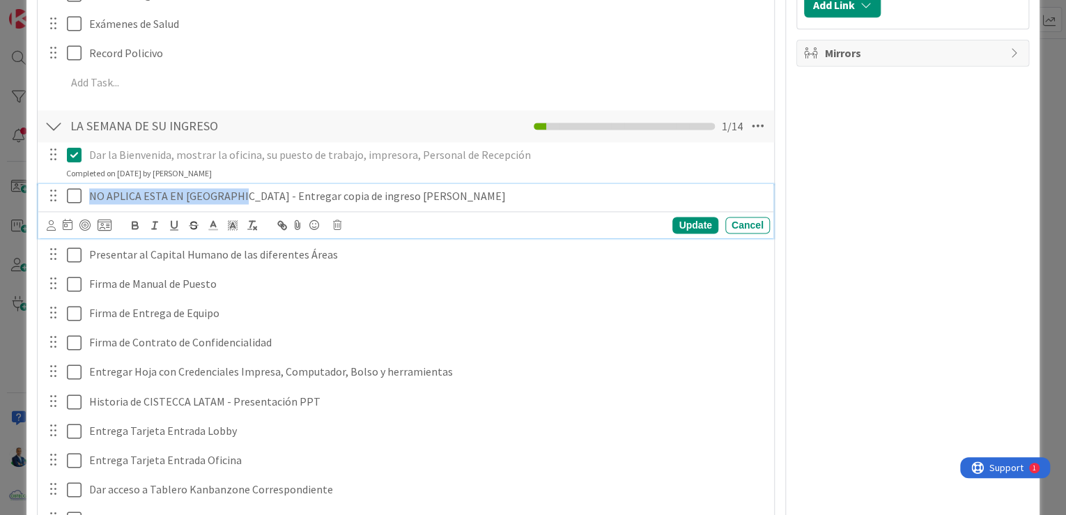
copy p "NO APLICA ESTA EN [GEOGRAPHIC_DATA]"
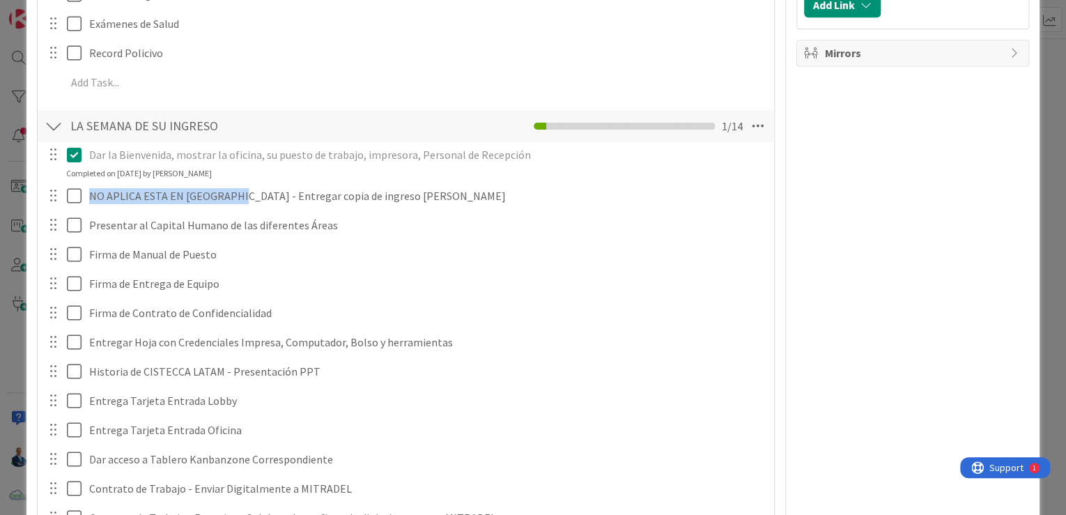
click at [706, 223] on div "Dar la Bienvenida, mostrar la oficina, su puesto de trabajo, impresora, Persona…" at bounding box center [406, 368] width 723 height 452
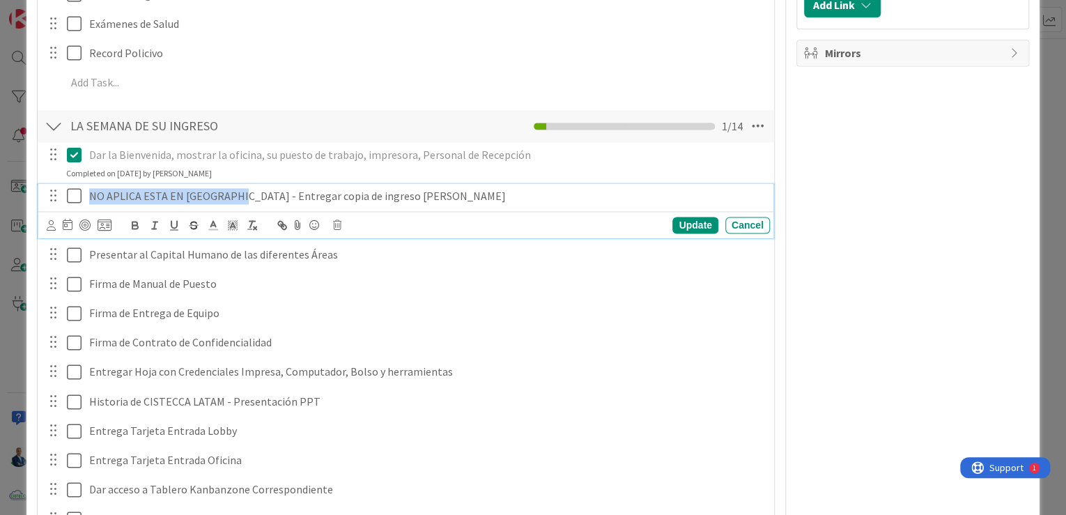
click at [71, 195] on icon at bounding box center [74, 195] width 15 height 17
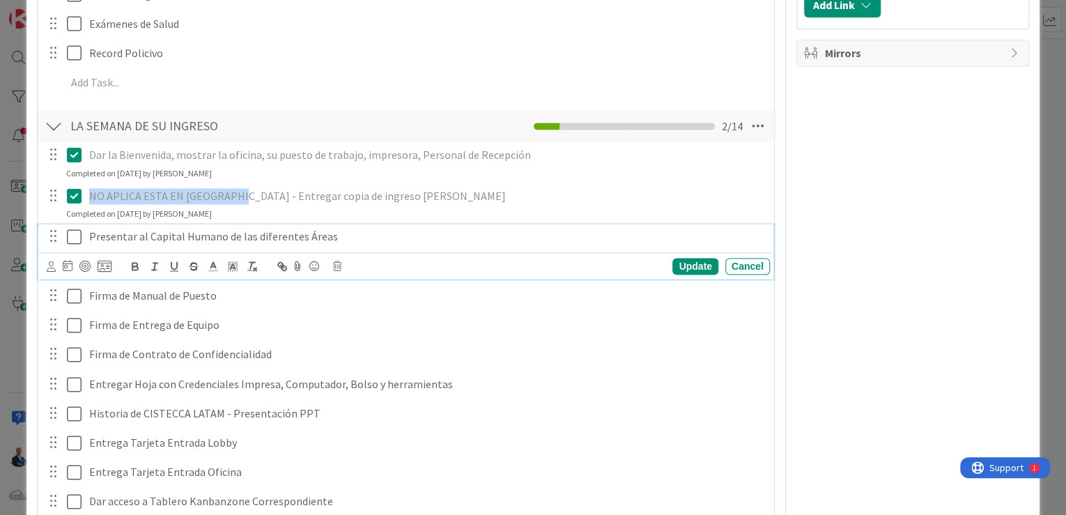
click at [75, 229] on icon at bounding box center [74, 237] width 15 height 17
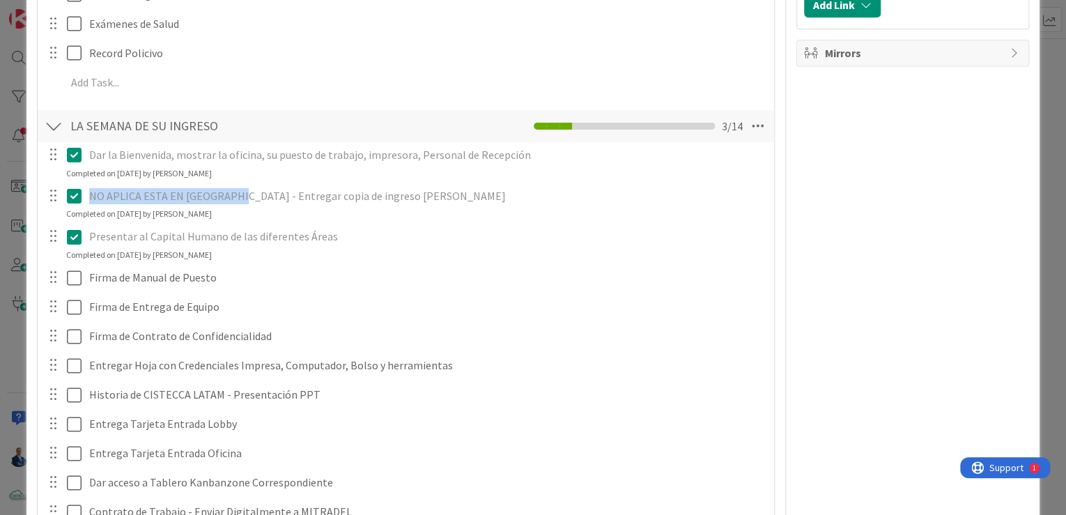
scroll to position [1059, 0]
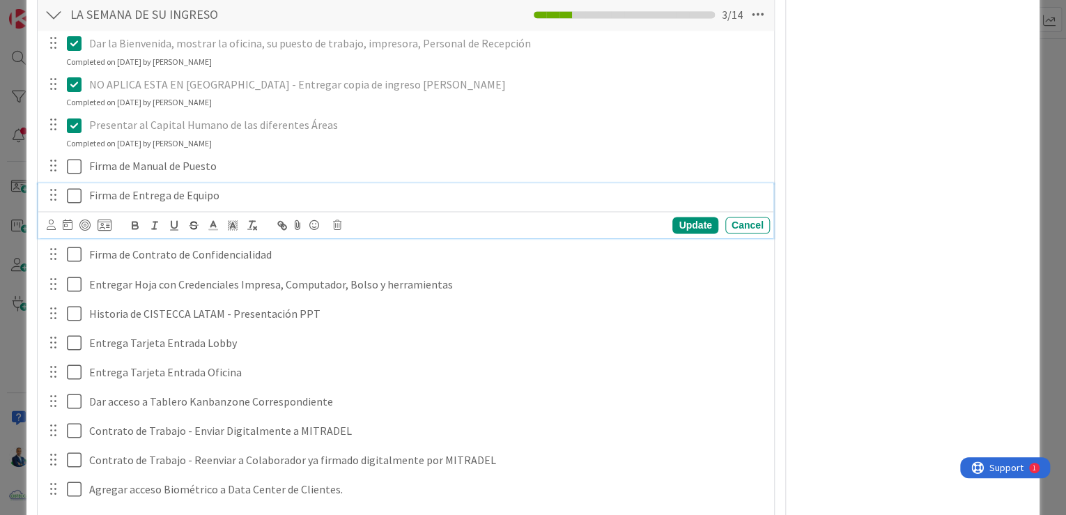
click at [86, 192] on div "Firma de Entrega de Equipo" at bounding box center [427, 195] width 686 height 24
click at [71, 194] on icon at bounding box center [74, 195] width 15 height 17
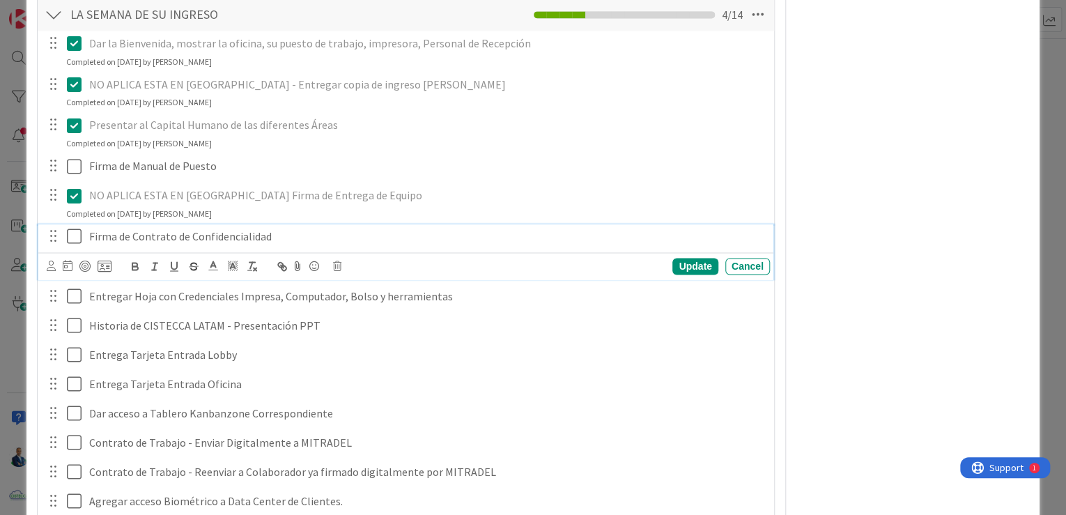
click at [72, 235] on icon at bounding box center [74, 236] width 15 height 17
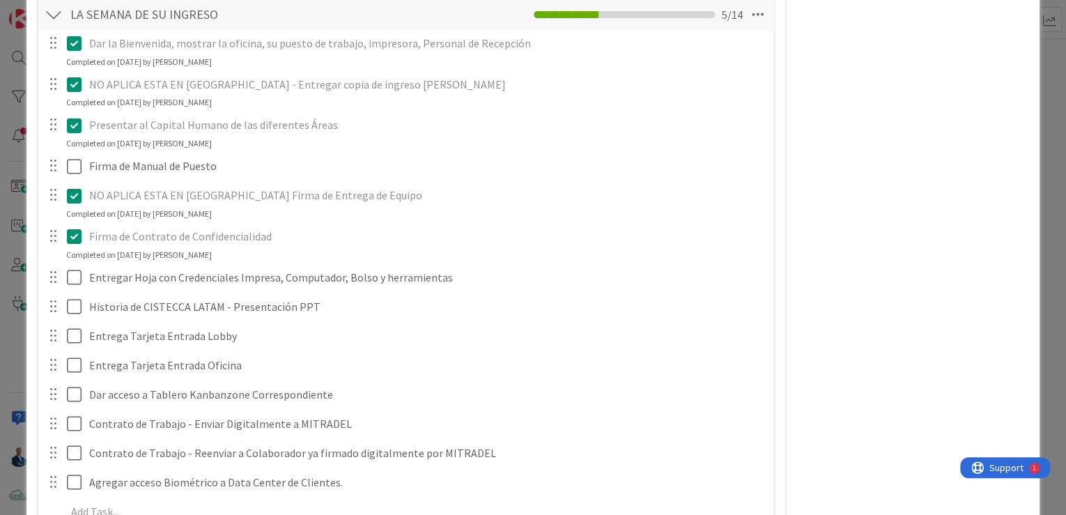
scroll to position [1115, 0]
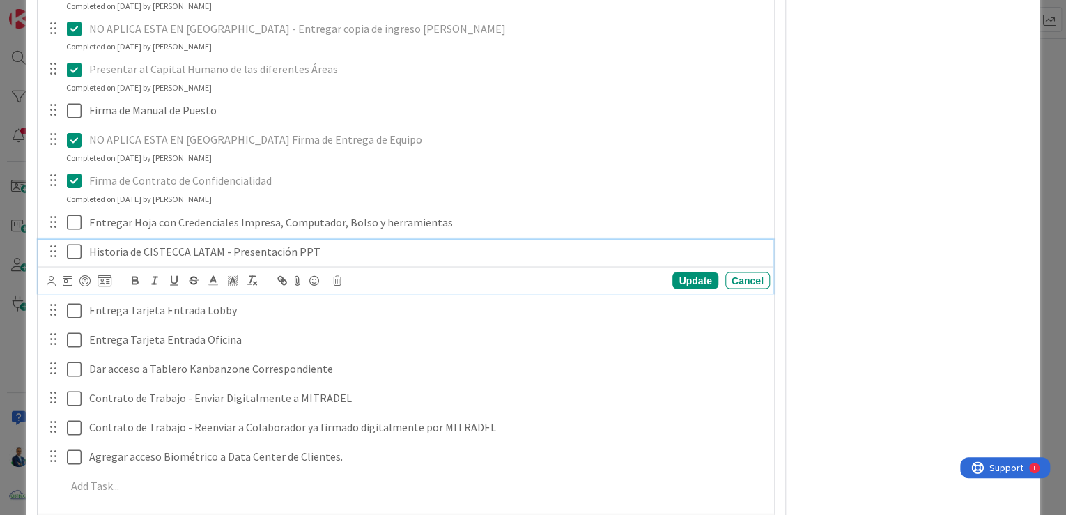
click at [72, 247] on icon at bounding box center [74, 250] width 15 height 17
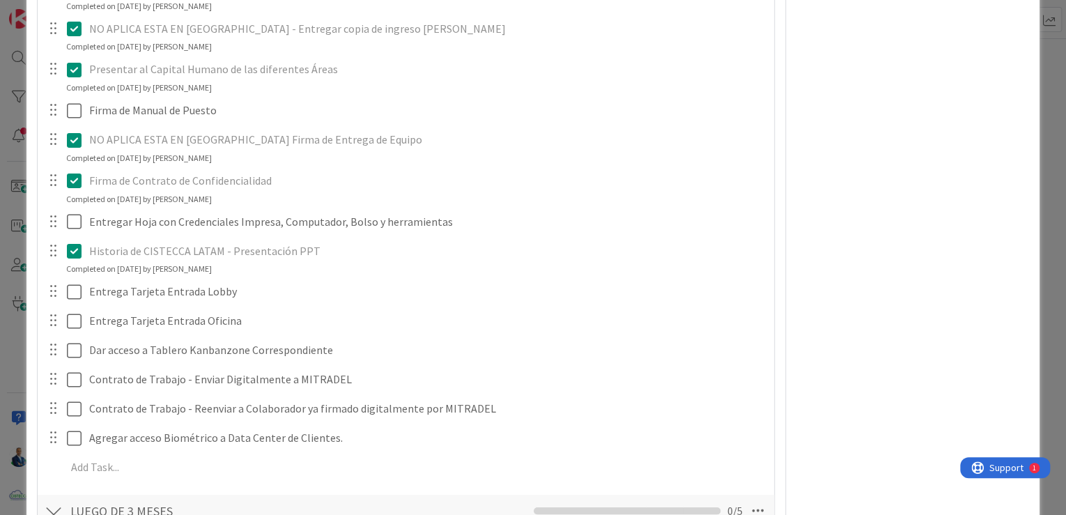
type textarea "x"
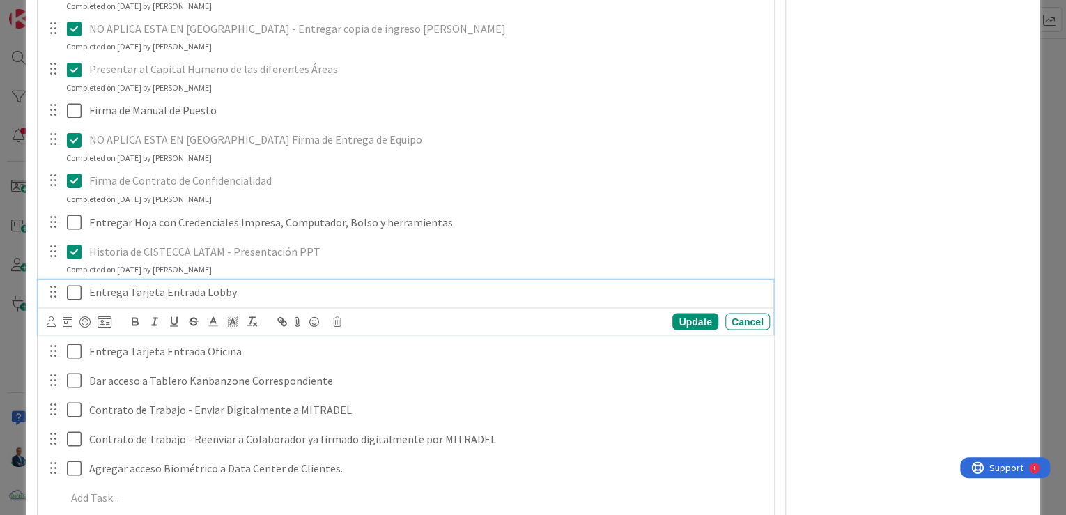
click at [92, 288] on p "Entrega Tarjeta Entrada Lobby" at bounding box center [426, 292] width 675 height 16
click at [89, 287] on p "Entrega Tarjeta Entrada Lobby" at bounding box center [426, 292] width 675 height 16
paste div
copy p "NO APLICA ESTA EN [GEOGRAPHIC_DATA] -"
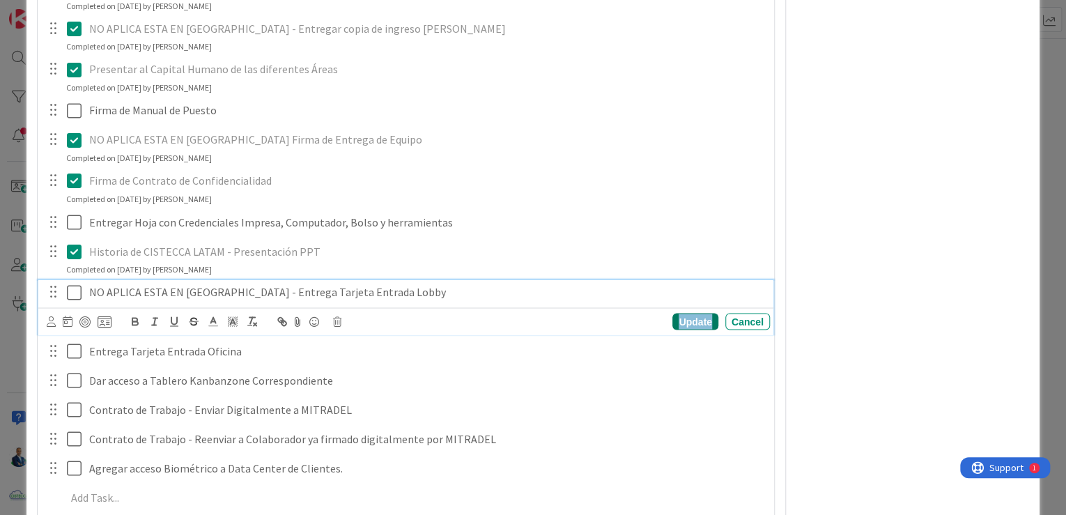
click at [693, 320] on div "Update" at bounding box center [694, 321] width 45 height 17
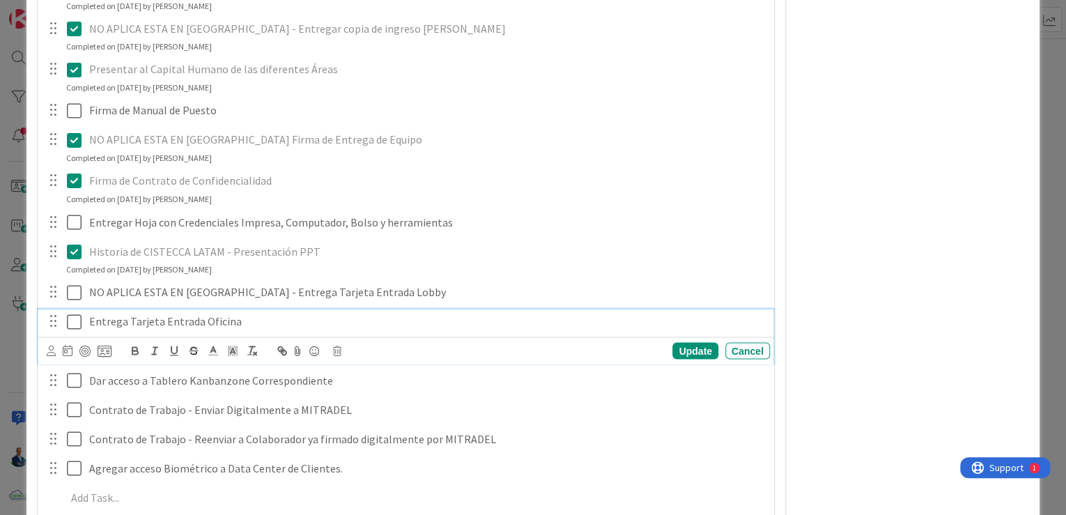
click at [89, 321] on p "Entrega Tarjeta Entrada Oficina" at bounding box center [426, 321] width 675 height 16
click at [76, 321] on icon at bounding box center [74, 321] width 15 height 17
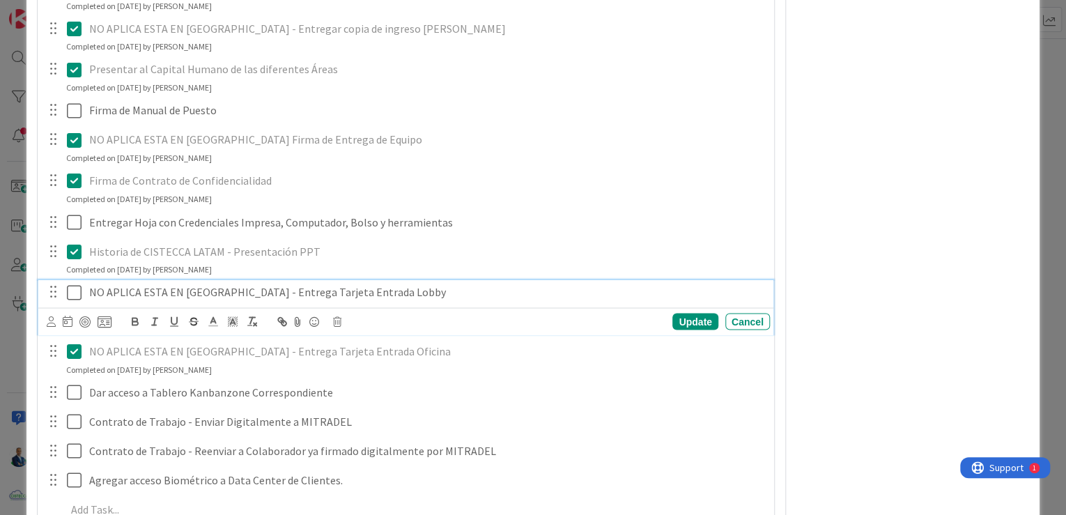
click at [76, 291] on icon at bounding box center [74, 292] width 15 height 17
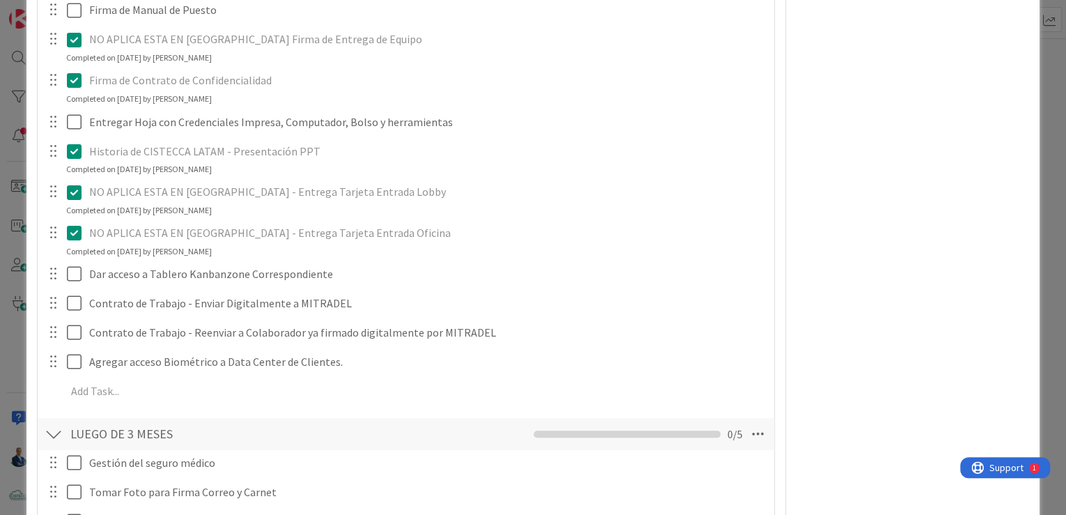
scroll to position [1226, 0]
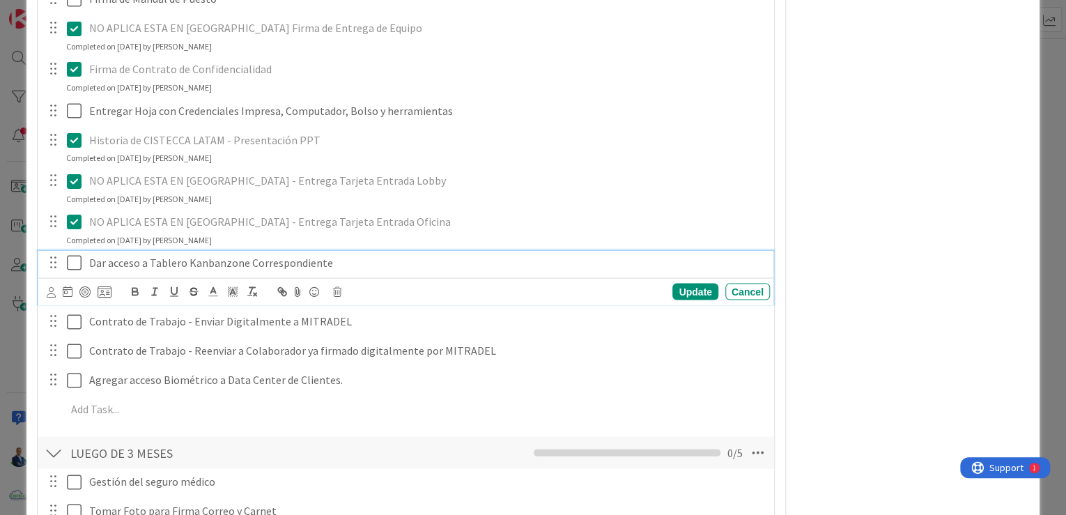
click at [74, 262] on icon at bounding box center [74, 262] width 15 height 17
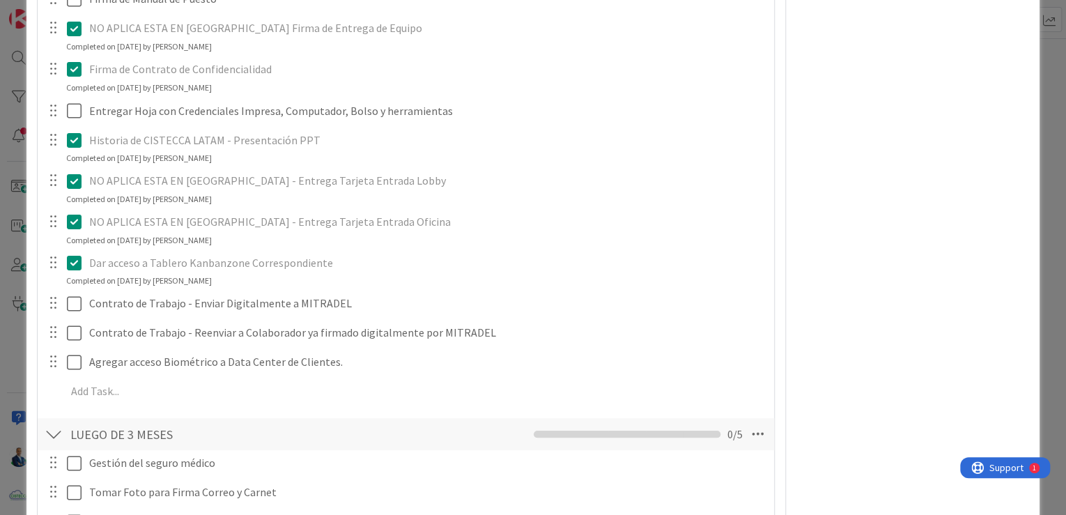
type textarea "x"
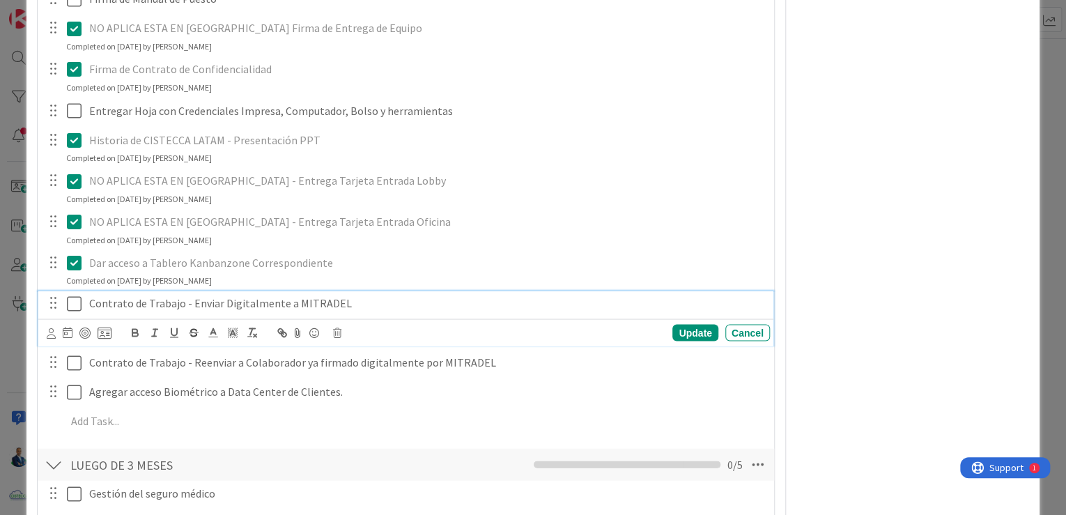
click at [91, 305] on p "Contrato de Trabajo - Enviar Digitalmente a MITRADEL" at bounding box center [426, 303] width 675 height 16
